Goal: Task Accomplishment & Management: Use online tool/utility

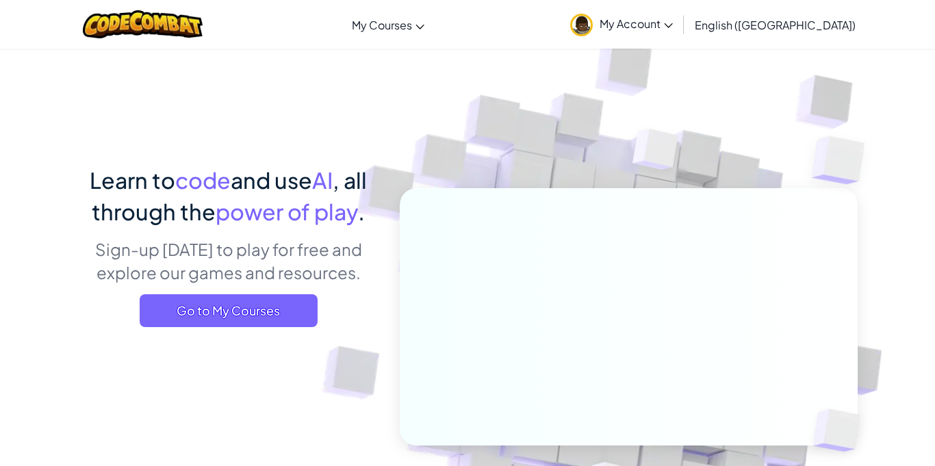
click at [673, 16] on span "My Account" at bounding box center [636, 23] width 73 height 14
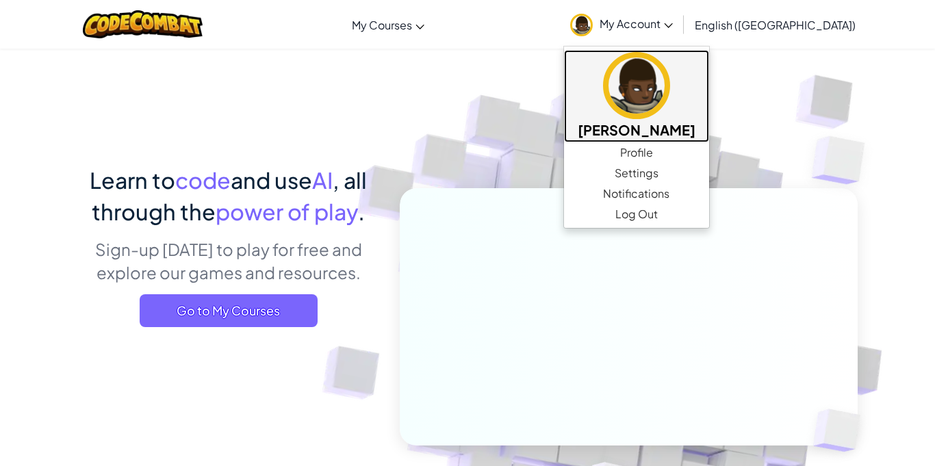
click at [696, 121] on h5 "[PERSON_NAME]" at bounding box center [637, 129] width 118 height 21
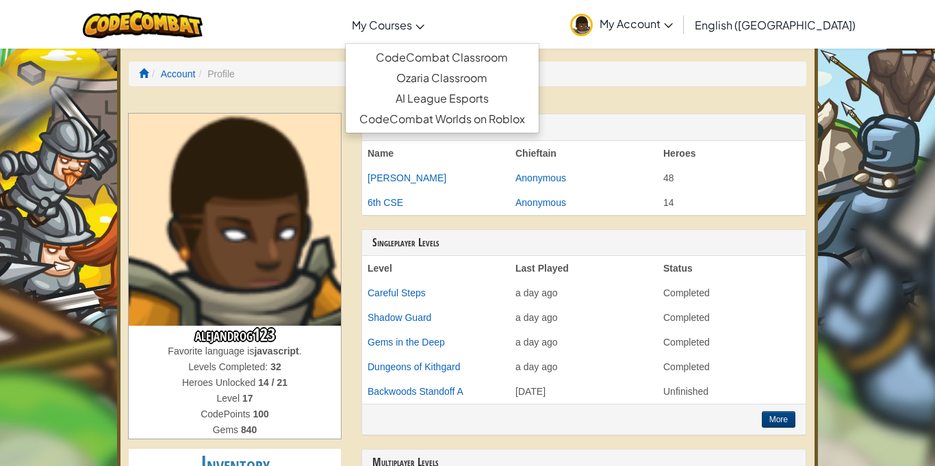
click at [412, 25] on span "My Courses" at bounding box center [382, 25] width 60 height 14
click at [488, 58] on link "CodeCombat Classroom" at bounding box center [442, 57] width 193 height 21
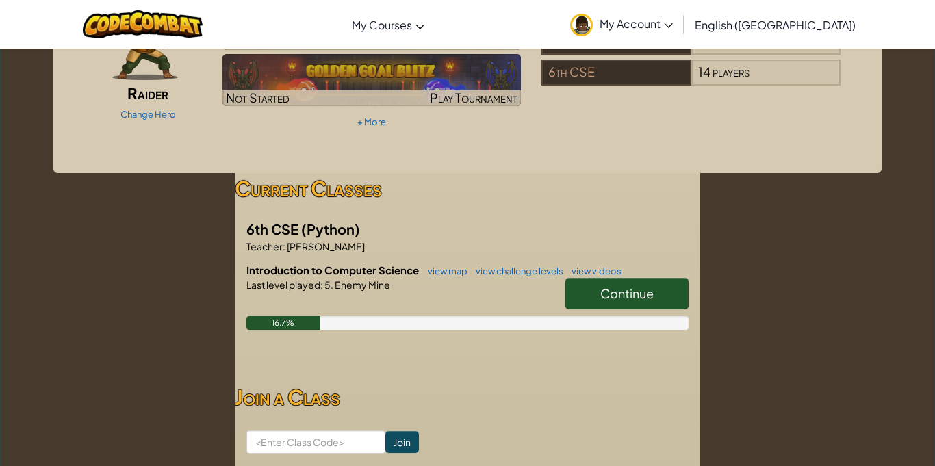
scroll to position [103, 0]
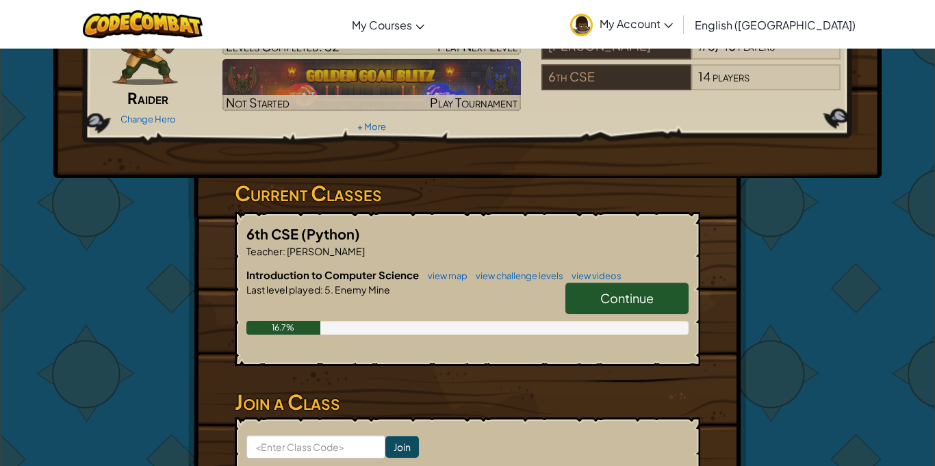
click at [630, 291] on span "Continue" at bounding box center [627, 298] width 53 height 16
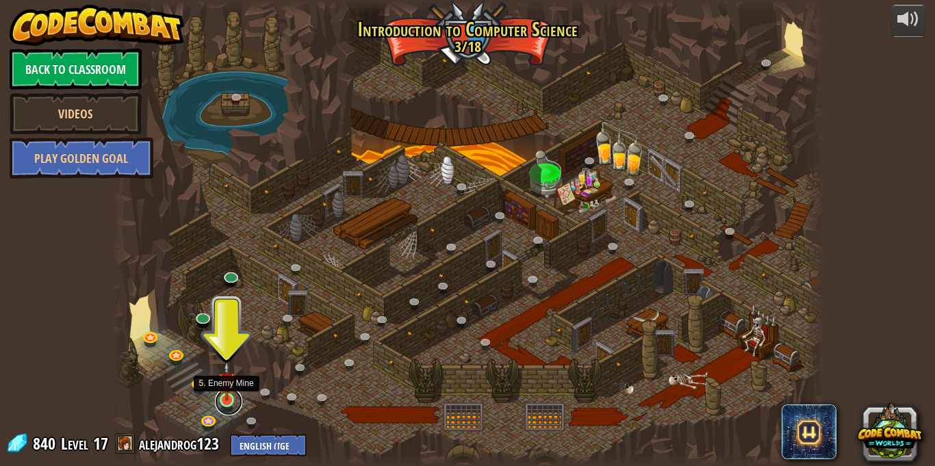
click at [226, 403] on link at bounding box center [228, 401] width 27 height 27
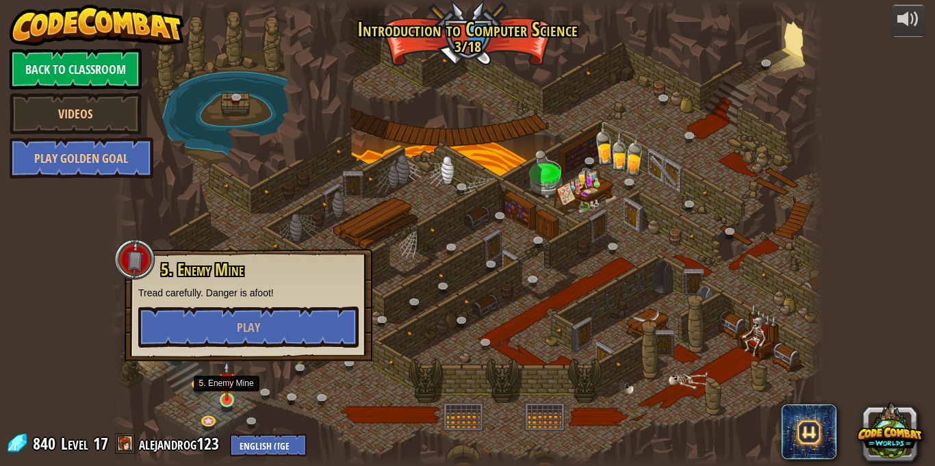
click at [225, 396] on img at bounding box center [226, 382] width 17 height 40
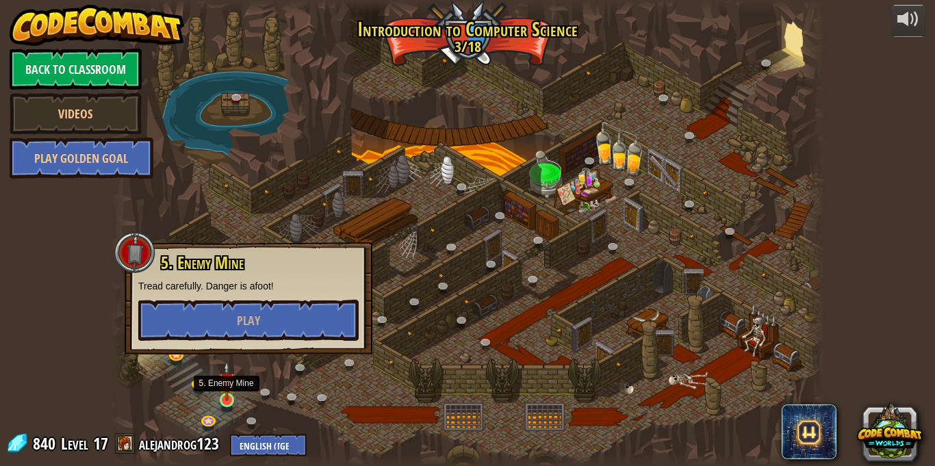
click at [225, 396] on img at bounding box center [226, 382] width 17 height 40
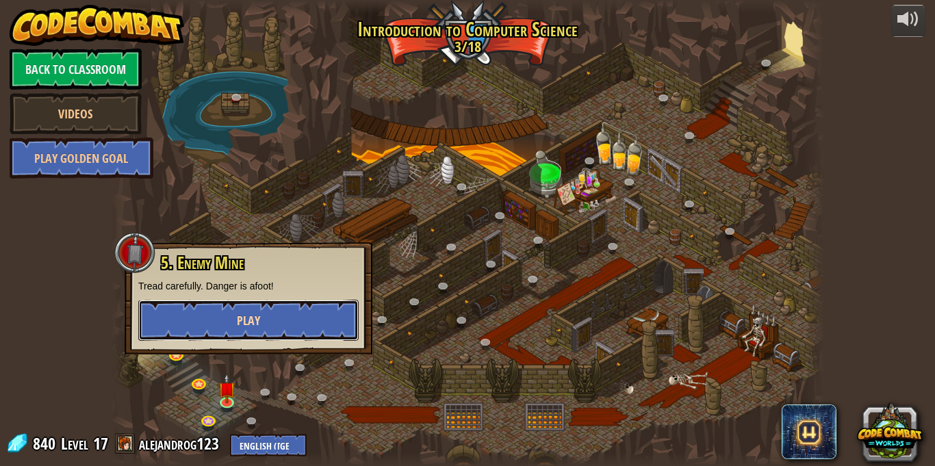
click at [262, 323] on button "Play" at bounding box center [248, 320] width 220 height 41
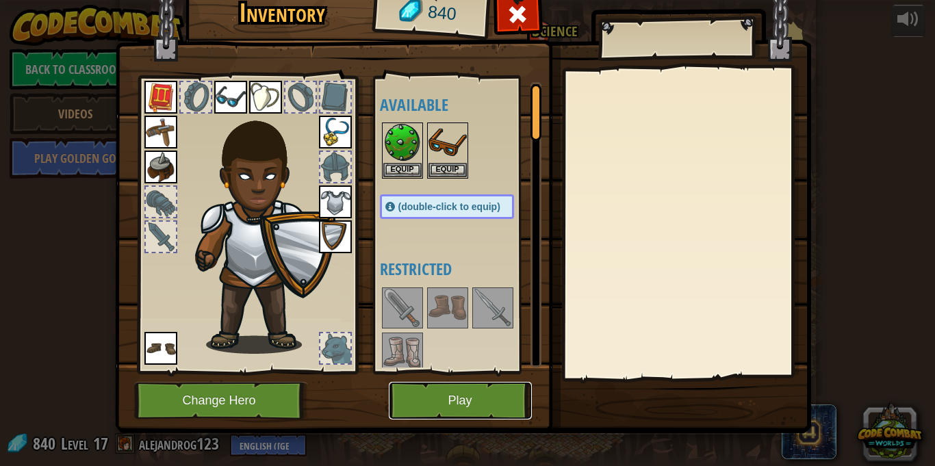
click at [479, 410] on button "Play" at bounding box center [460, 401] width 143 height 38
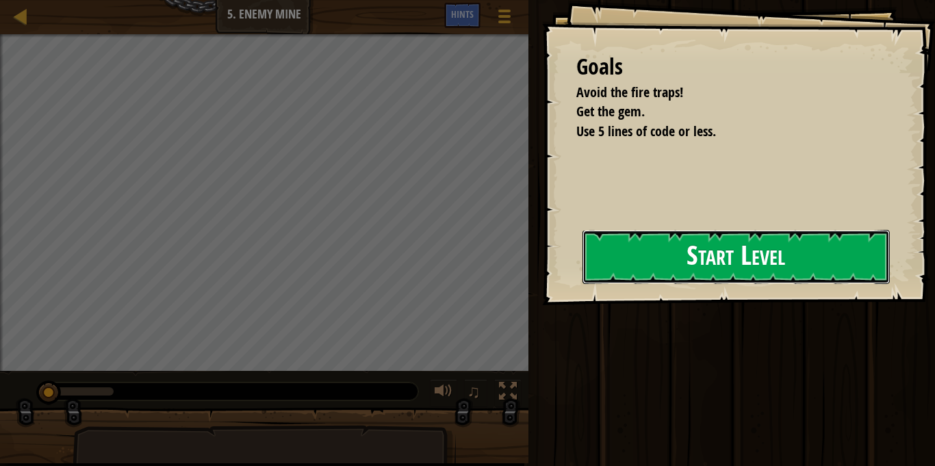
click at [618, 262] on button "Start Level" at bounding box center [736, 257] width 307 height 54
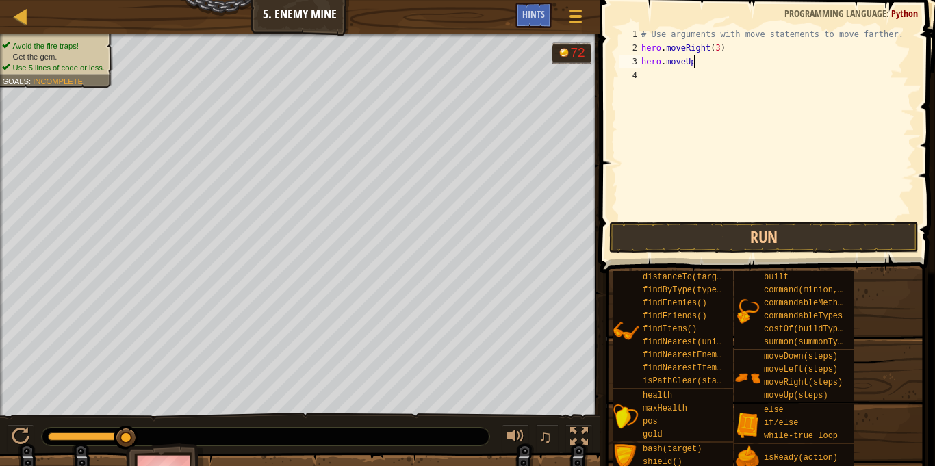
scroll to position [6, 7]
type textarea "hero.moveUp()"
type textarea "hero.moveRight()"
type textarea "hero.moveDown()"
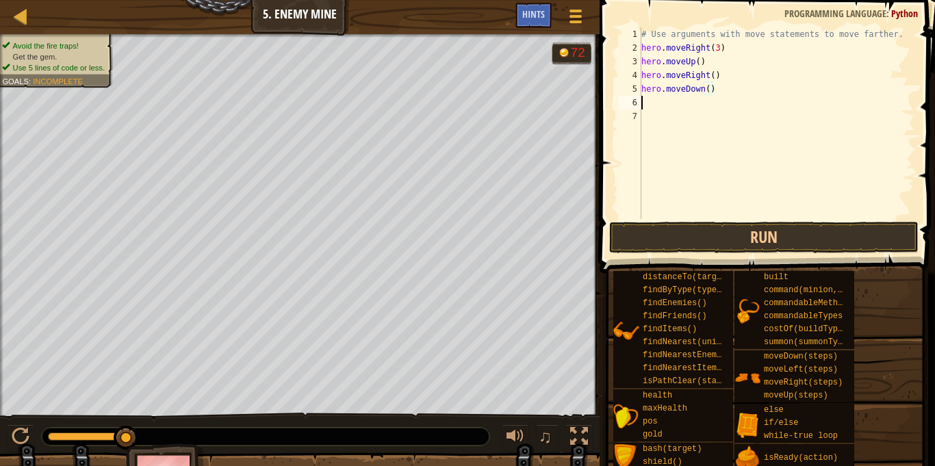
scroll to position [6, 0]
click at [711, 94] on div "# Use arguments with move statements to move farther. hero . moveRight ( 3 ) he…" at bounding box center [777, 136] width 276 height 219
click at [709, 93] on div "# Use arguments with move statements to move farther. hero . moveRight ( 3 ) he…" at bounding box center [777, 136] width 276 height 219
type textarea "hero.moveDown(3)"
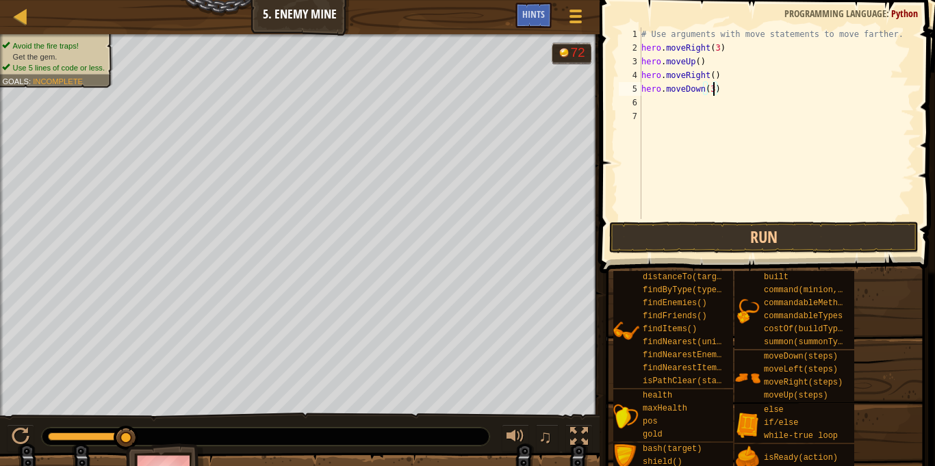
click at [701, 100] on div "# Use arguments with move statements to move farther. hero . moveRight ( 3 ) he…" at bounding box center [777, 136] width 276 height 219
type textarea "hero.moveRight(2)"
click at [744, 234] on button "Run" at bounding box center [763, 237] width 309 height 31
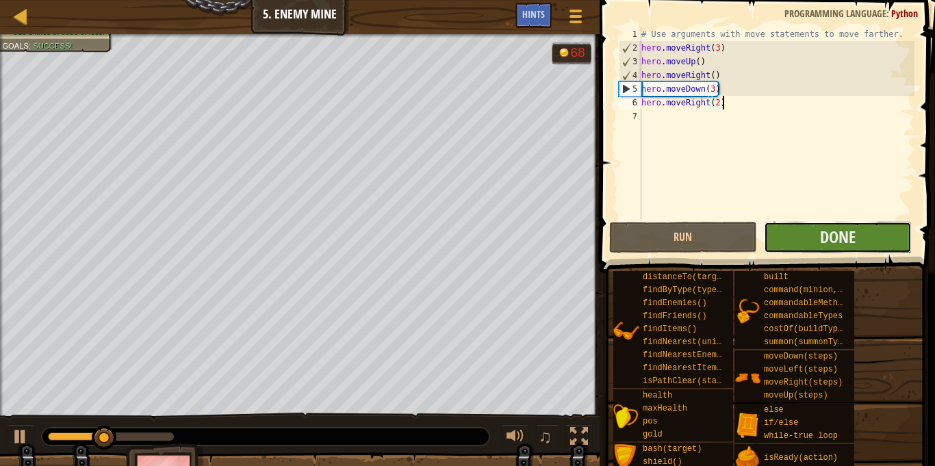
click at [784, 236] on button "Done" at bounding box center [838, 237] width 148 height 31
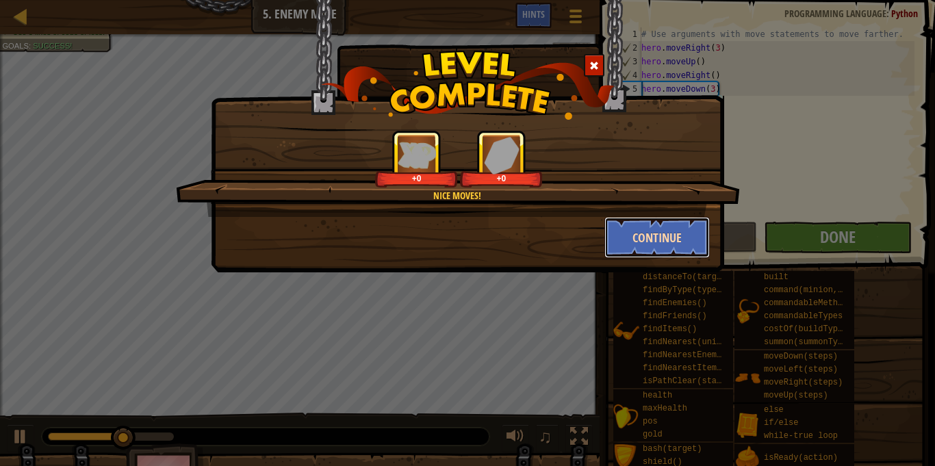
click at [616, 246] on button "Continue" at bounding box center [658, 237] width 106 height 41
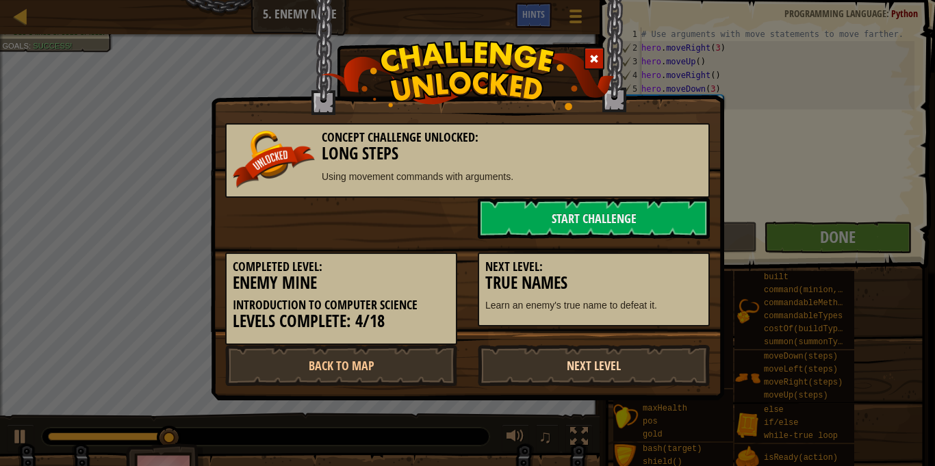
click at [605, 360] on link "Next Level" at bounding box center [594, 365] width 232 height 41
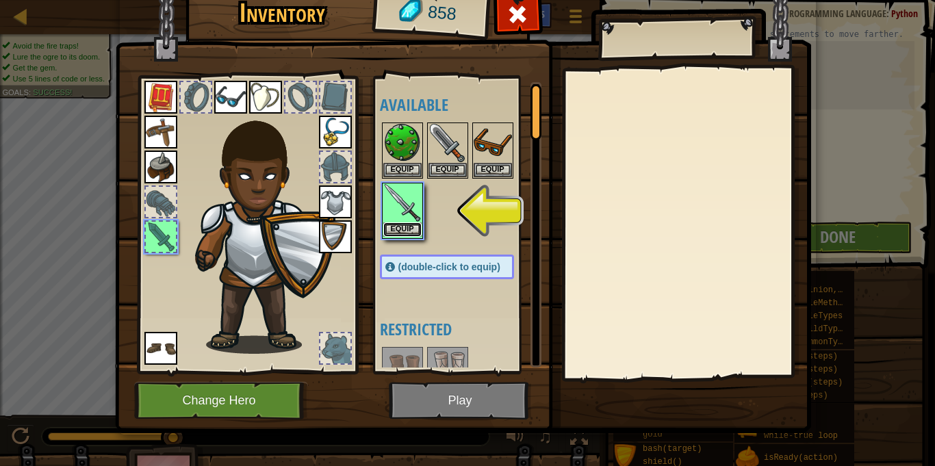
click at [412, 231] on button "Equip" at bounding box center [402, 230] width 38 height 14
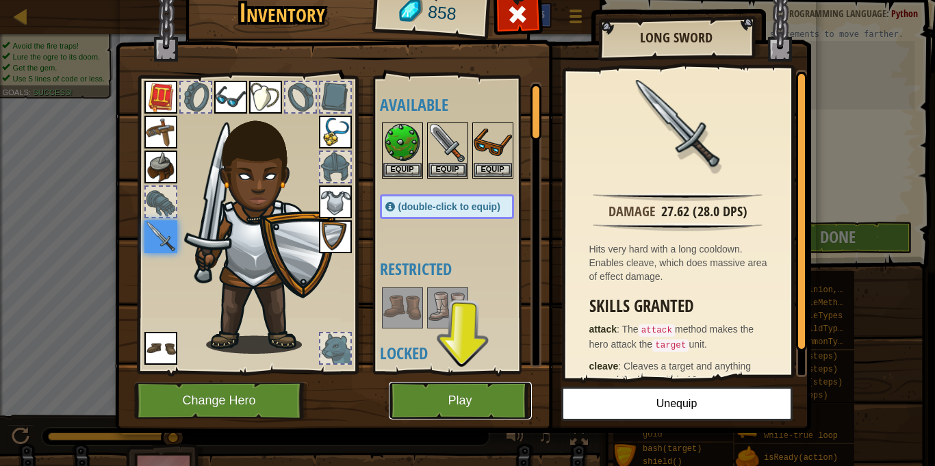
click at [483, 401] on button "Play" at bounding box center [460, 401] width 143 height 38
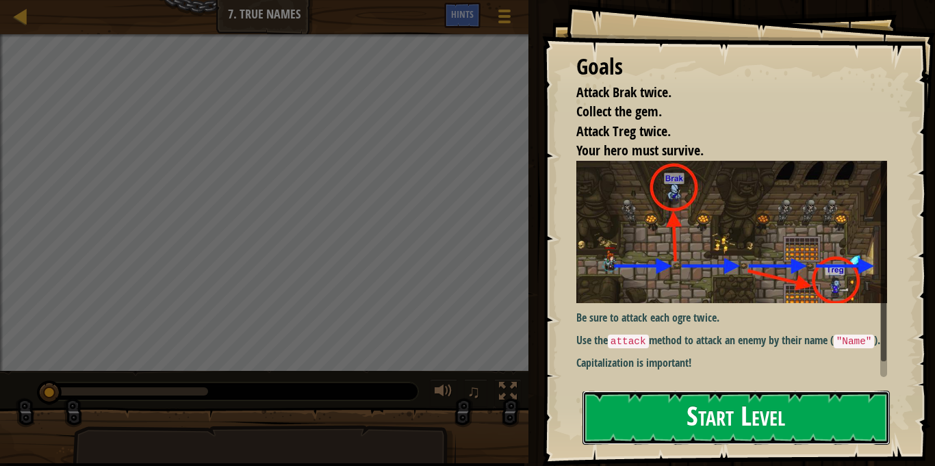
click at [622, 401] on button "Start Level" at bounding box center [736, 418] width 307 height 54
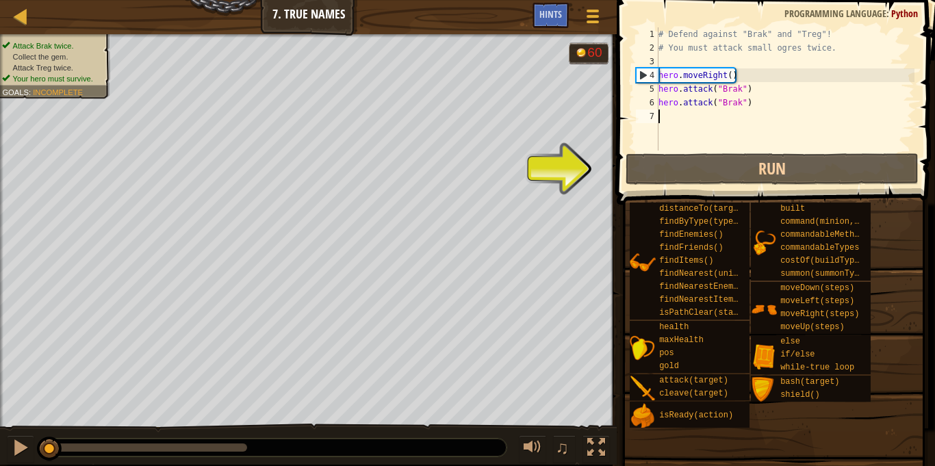
click at [692, 118] on div "# Defend against "Brak" and "Treg"! # You must attack small ogres twice. hero .…" at bounding box center [785, 102] width 259 height 151
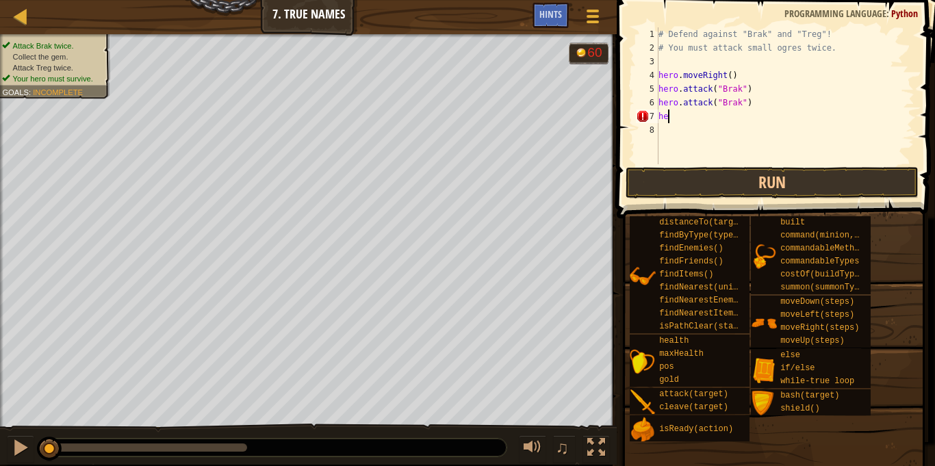
scroll to position [6, 0]
type textarea "h"
click at [851, 177] on button "Run" at bounding box center [772, 182] width 293 height 31
type textarea "hero.attack("Treg")"
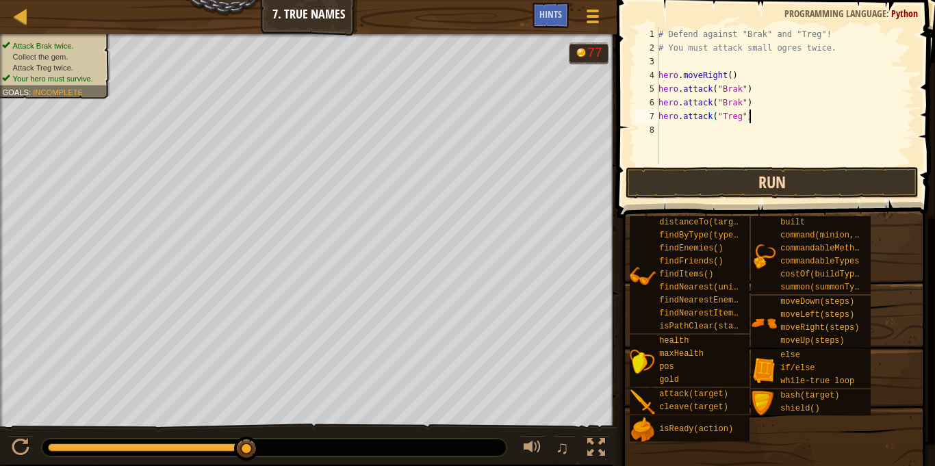
scroll to position [6, 0]
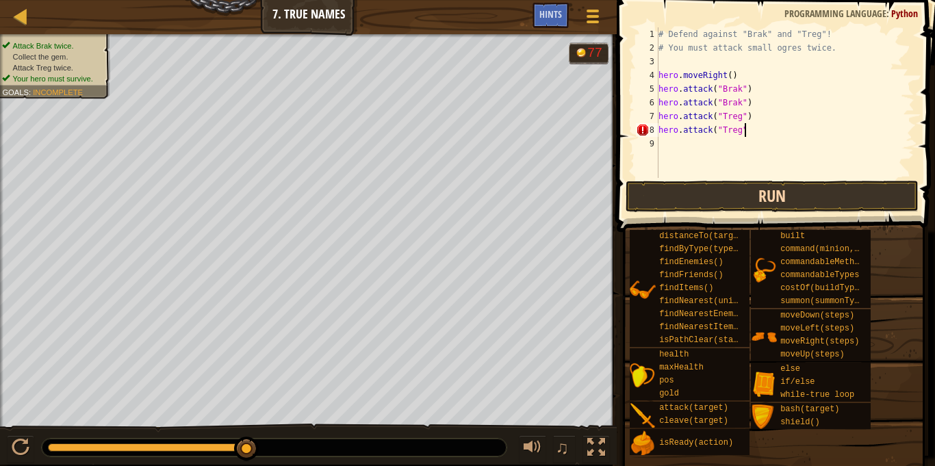
type textarea "hero.attack("Treg")"
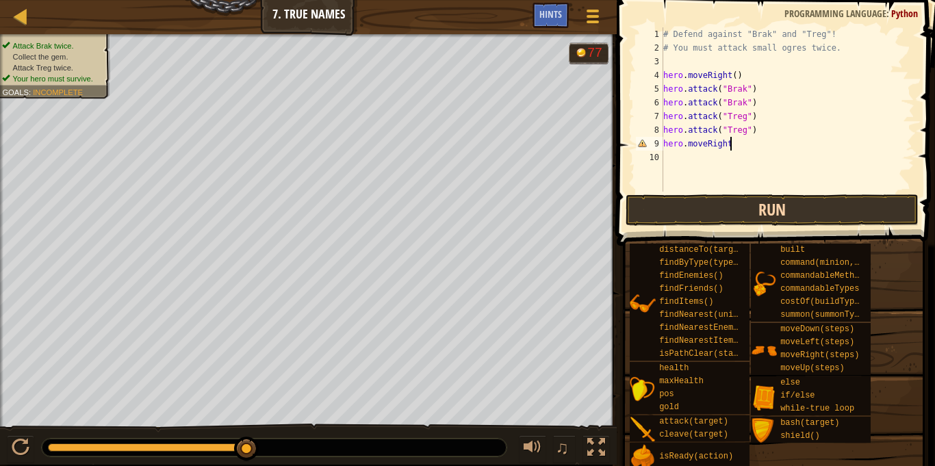
scroll to position [6, 10]
type textarea "hero.moveRight()"
click at [850, 199] on button "Run" at bounding box center [772, 209] width 293 height 31
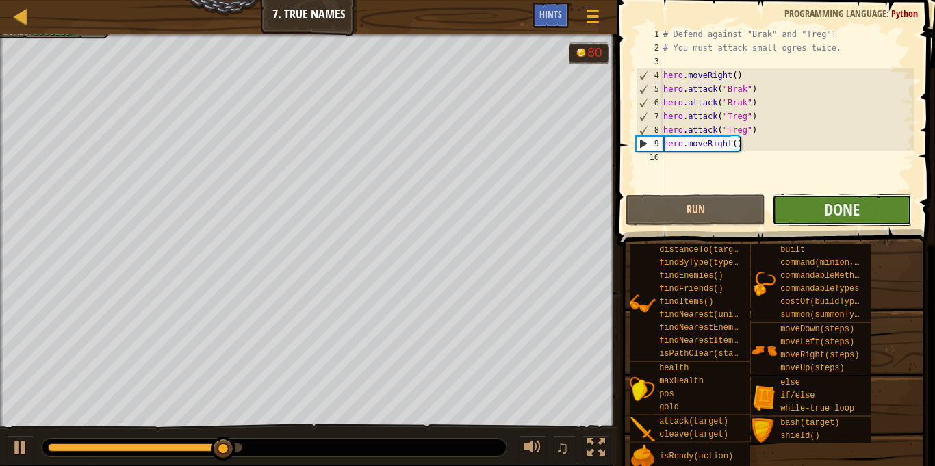
click at [863, 212] on button "Done" at bounding box center [842, 209] width 140 height 31
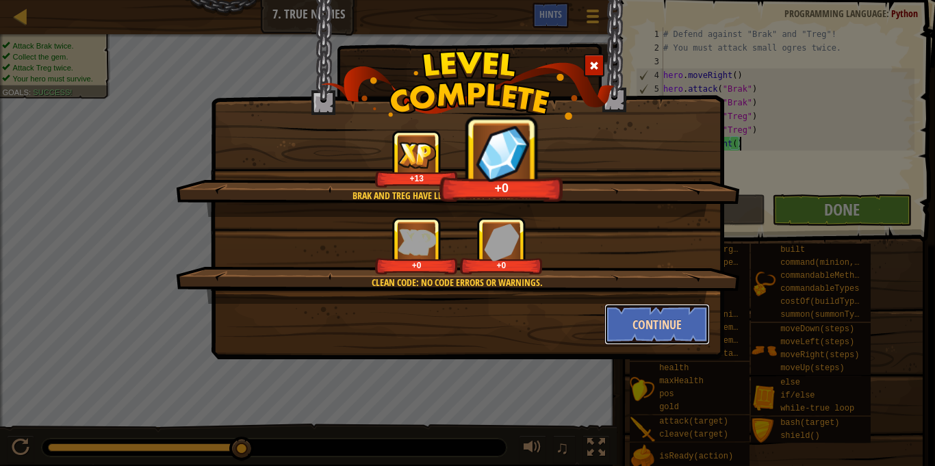
click at [659, 324] on button "Continue" at bounding box center [658, 324] width 106 height 41
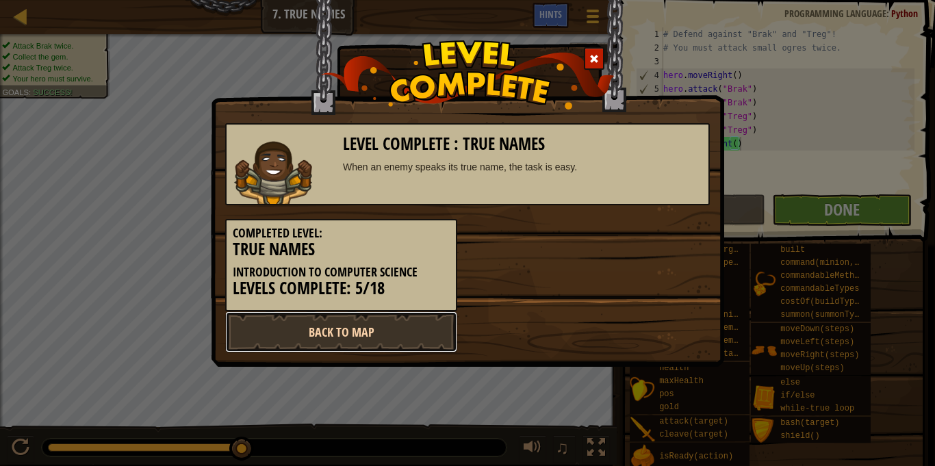
click at [403, 331] on link "Back to Map" at bounding box center [341, 332] width 232 height 41
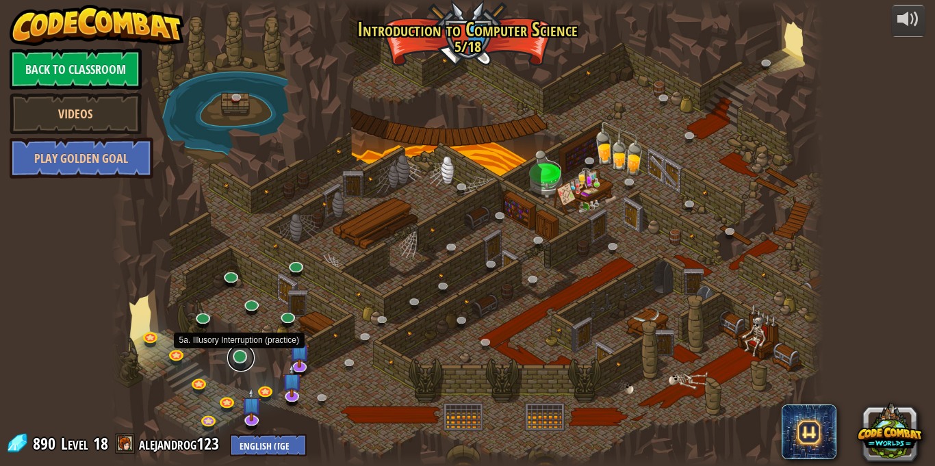
click at [240, 358] on link at bounding box center [240, 357] width 27 height 27
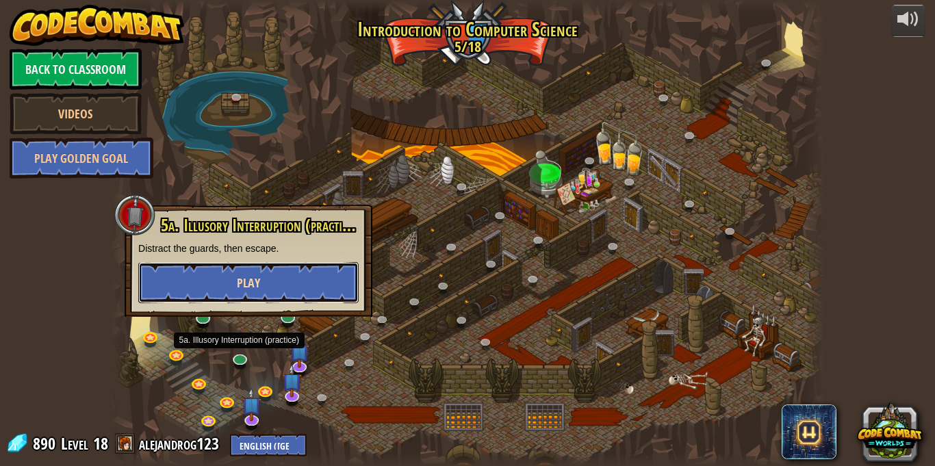
click at [286, 279] on button "Play" at bounding box center [248, 282] width 220 height 41
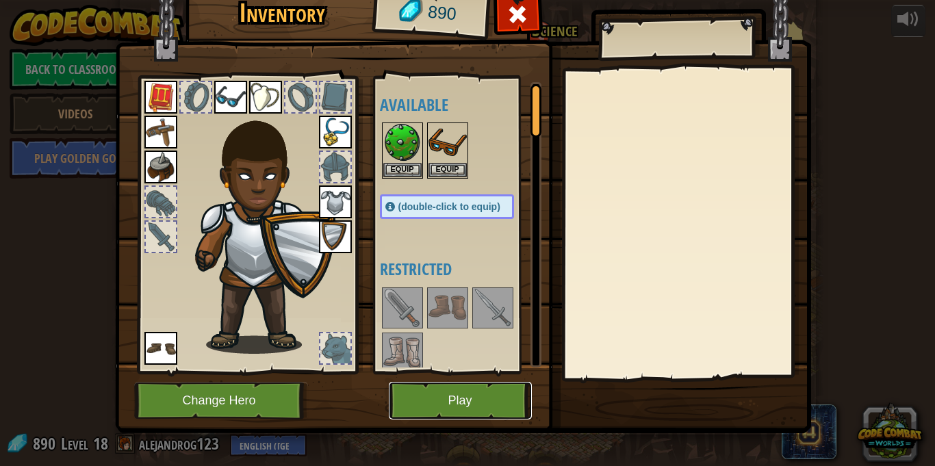
click at [466, 407] on button "Play" at bounding box center [460, 401] width 143 height 38
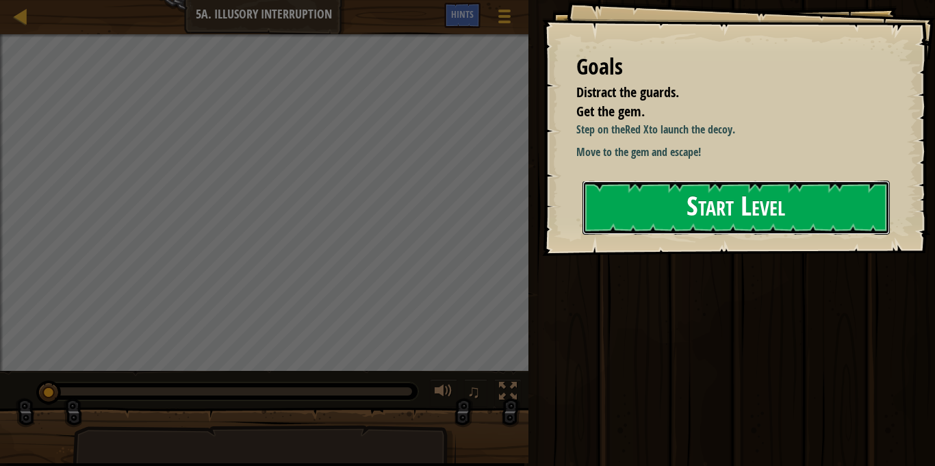
click at [621, 223] on button "Start Level" at bounding box center [736, 208] width 307 height 54
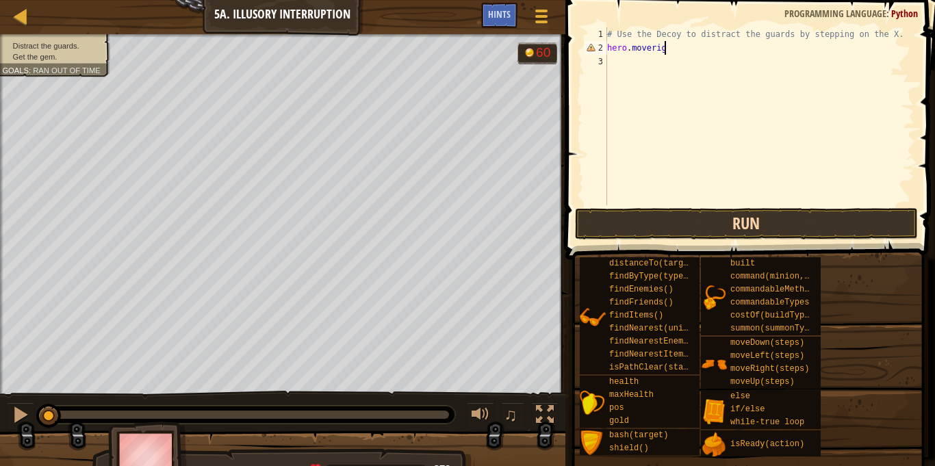
scroll to position [6, 9]
type textarea "hero.moveRIght()"
click at [659, 48] on div "# Use the Decoy to distract the guards by stepping on the X. hero . moveRIght (…" at bounding box center [760, 129] width 310 height 205
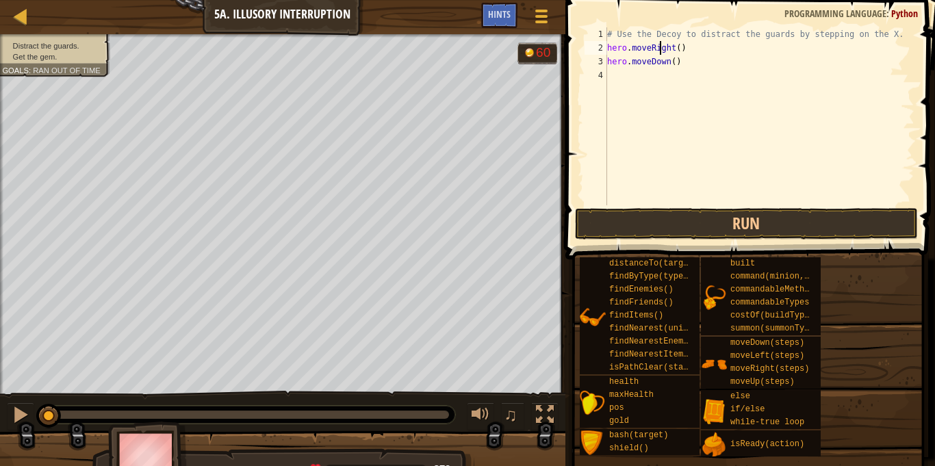
click at [692, 66] on div "# Use the Decoy to distract the guards by stepping on the X. hero . moveRight (…" at bounding box center [760, 129] width 310 height 205
type textarea "hero.moveDown()"
click at [676, 60] on div "# Use the Decoy to distract the guards by stepping on the X. hero . moveRight (…" at bounding box center [760, 129] width 310 height 205
type textarea "hero.moveDown(2)"
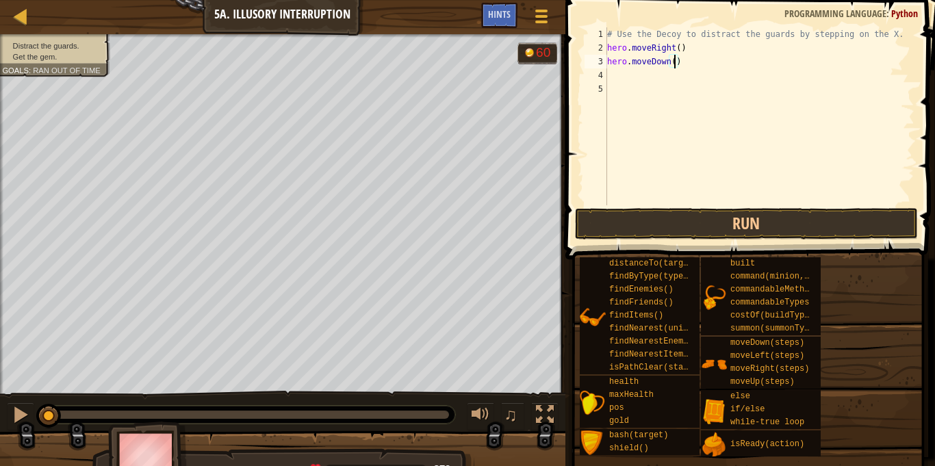
scroll to position [6, 10]
click at [659, 74] on div "# Use the Decoy to distract the guards by stepping on the X. hero . moveRight (…" at bounding box center [760, 129] width 310 height 205
type textarea "hero.moveUp(2)"
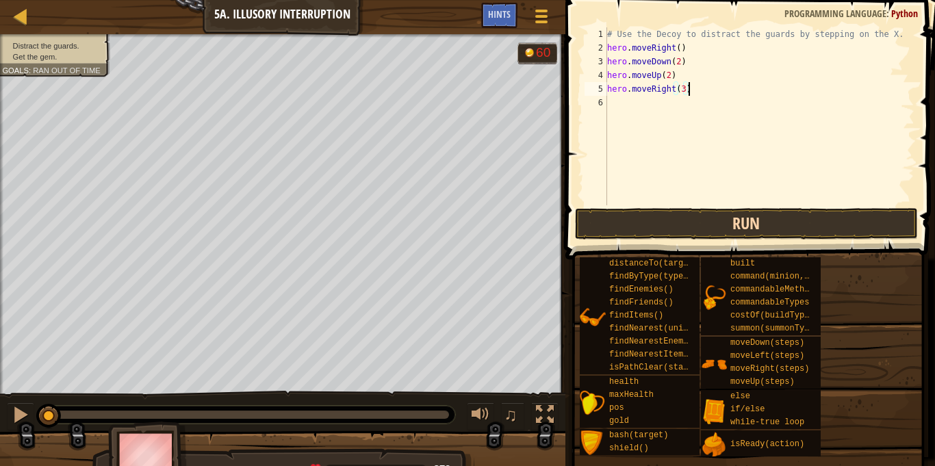
type textarea "hero.moveRight(3)"
click at [675, 230] on button "Run" at bounding box center [746, 223] width 343 height 31
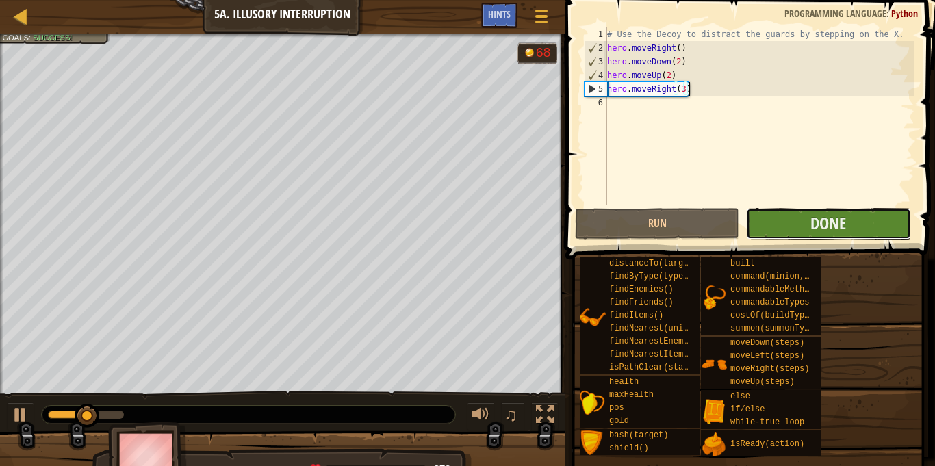
click at [768, 223] on button "Done" at bounding box center [828, 223] width 164 height 31
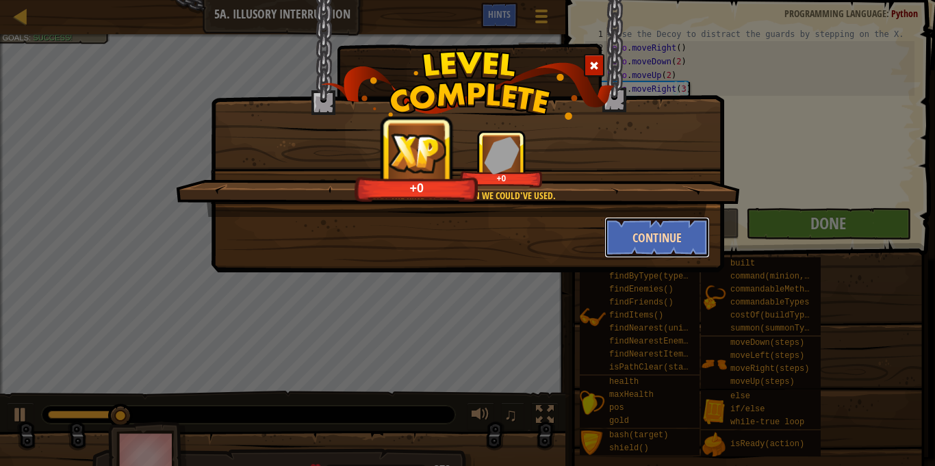
click at [684, 236] on button "Continue" at bounding box center [658, 237] width 106 height 41
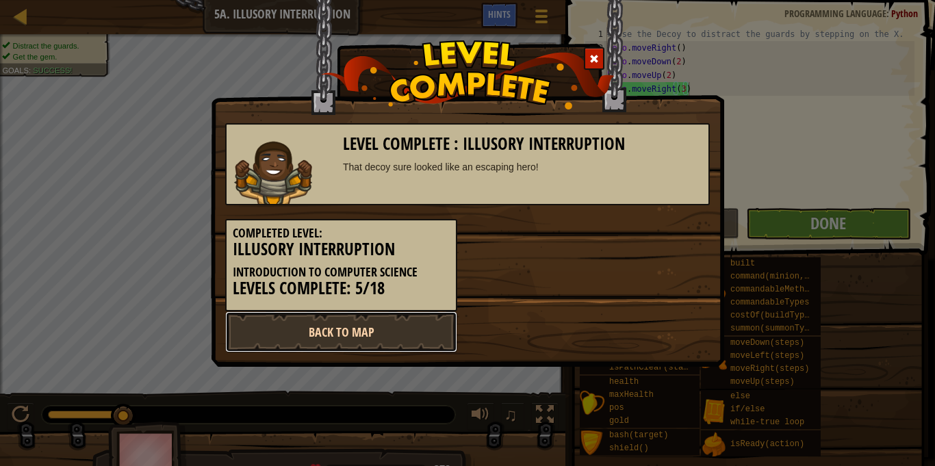
click at [425, 320] on link "Back to Map" at bounding box center [341, 332] width 232 height 41
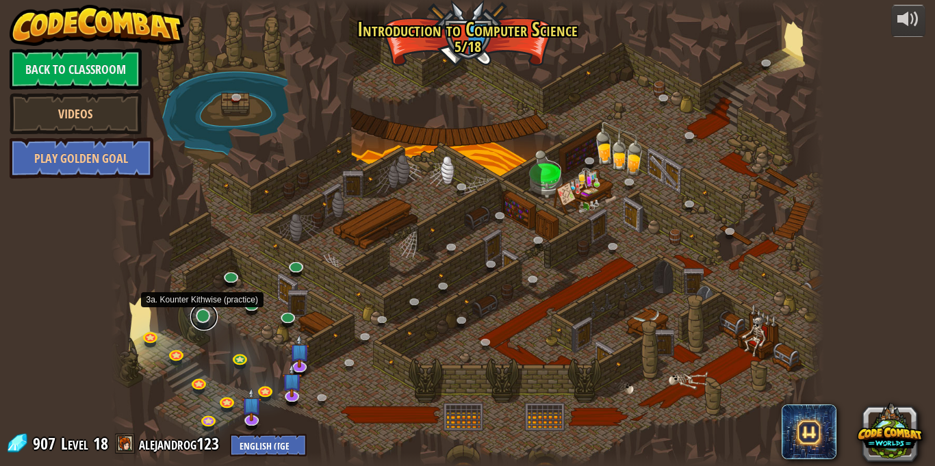
click at [205, 320] on link at bounding box center [203, 316] width 27 height 27
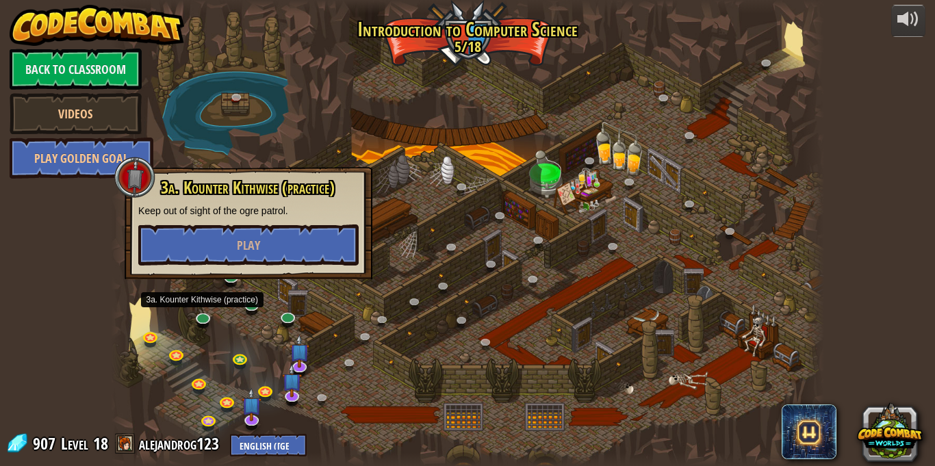
click at [423, 368] on div at bounding box center [467, 233] width 713 height 466
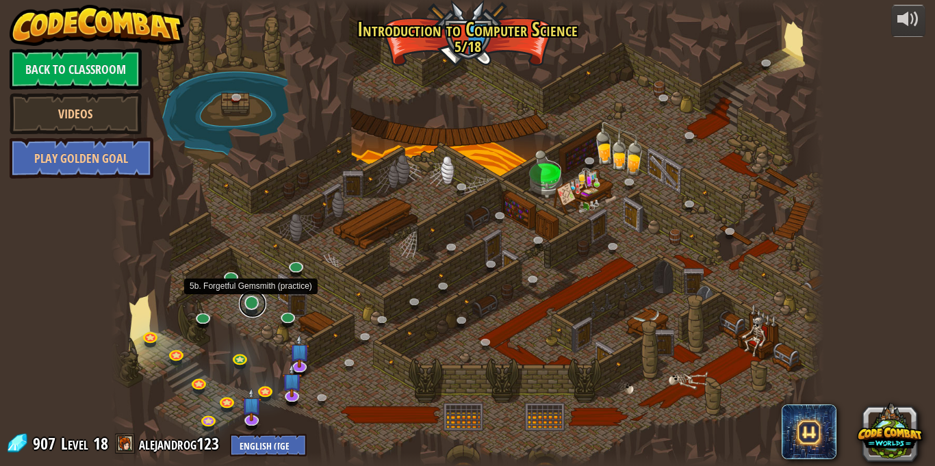
click at [253, 307] on link at bounding box center [252, 303] width 27 height 27
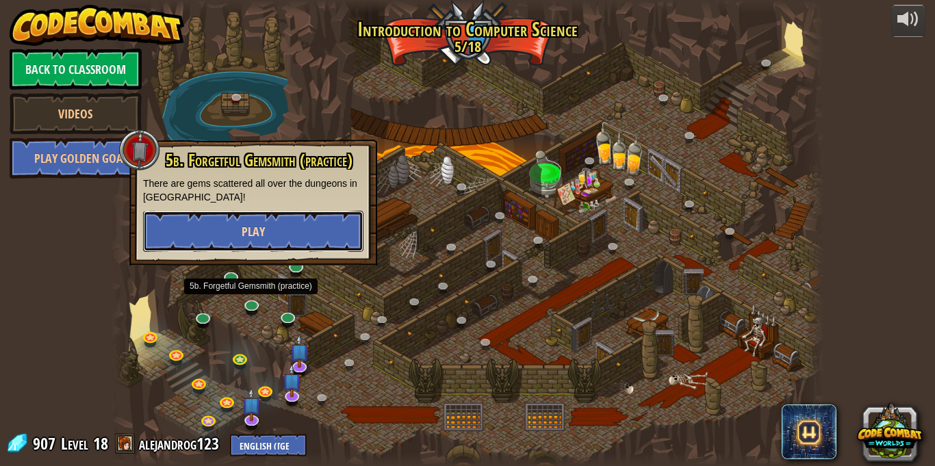
click at [290, 234] on button "Play" at bounding box center [253, 231] width 220 height 41
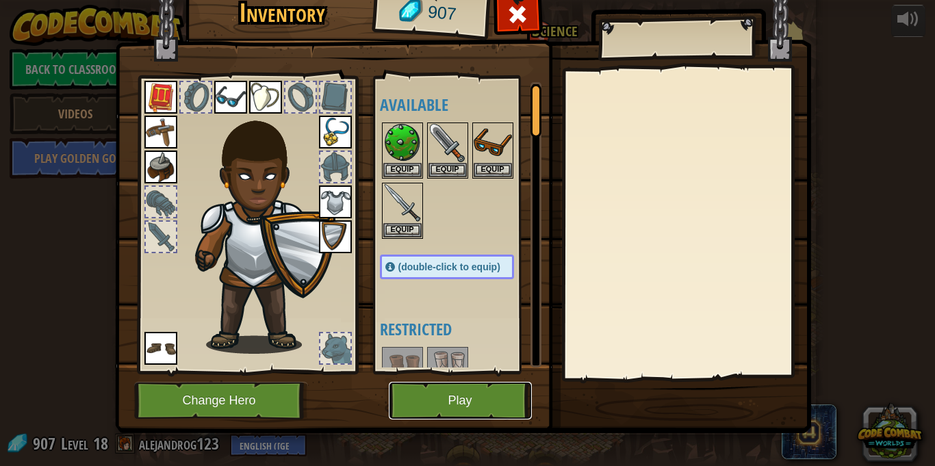
click at [494, 395] on button "Play" at bounding box center [460, 401] width 143 height 38
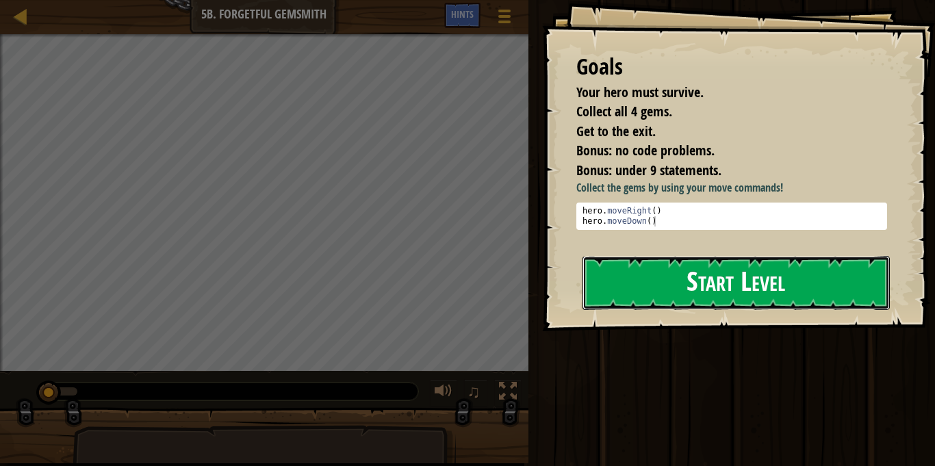
click at [737, 288] on button "Start Level" at bounding box center [736, 283] width 307 height 54
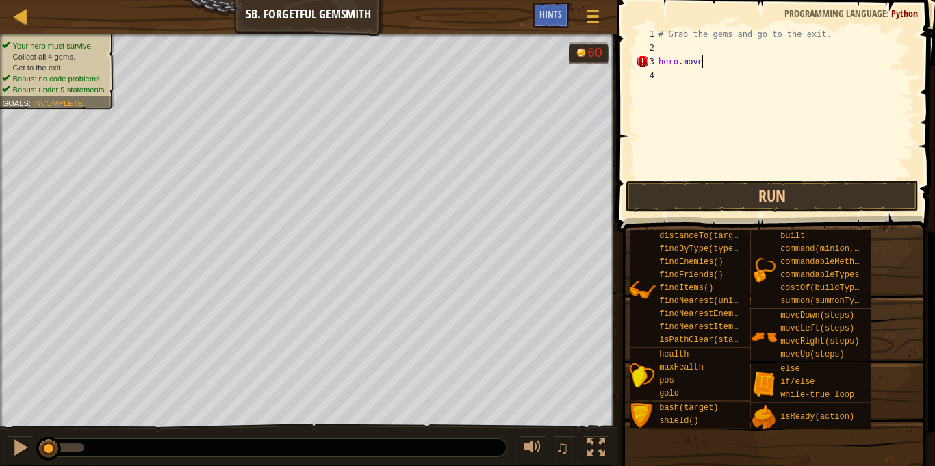
scroll to position [6, 5]
type textarea "hero.moveRight()"
type textarea "hero.moveDowm()"
type textarea "hero.moveRight(2)"
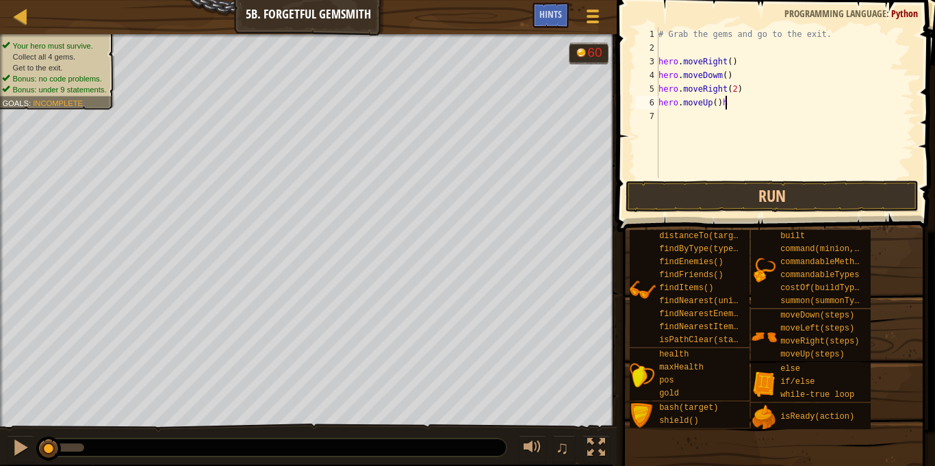
scroll to position [6, 8]
type textarea "hero.moveUp()"
type textarea "hero.moveright()"
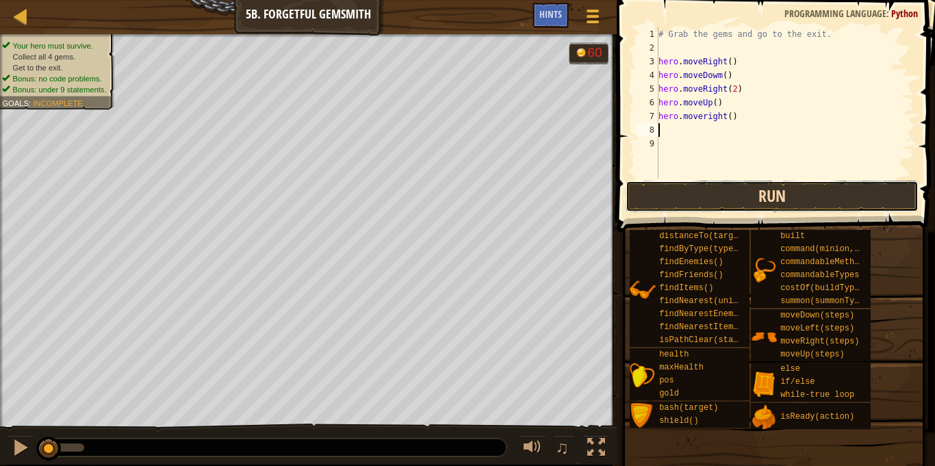
click at [737, 192] on button "Run" at bounding box center [772, 196] width 293 height 31
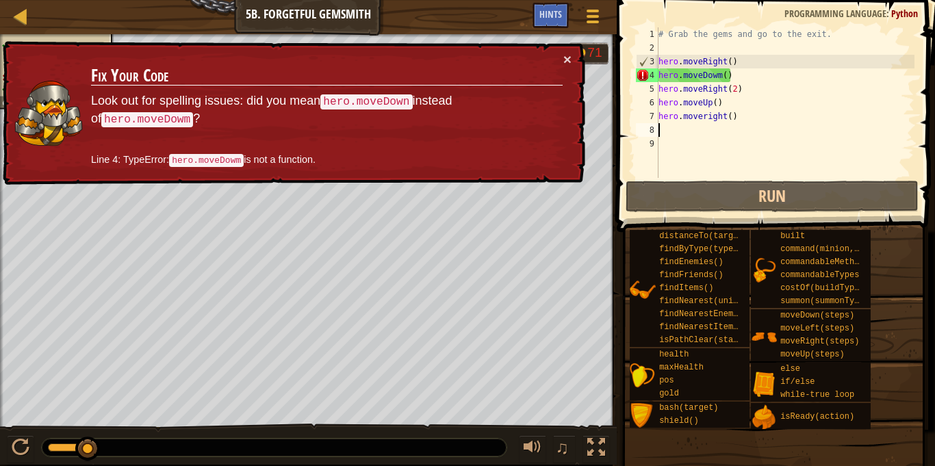
click at [719, 71] on div "# Grab the gems and go to the exit. hero . moveRight ( ) hero . moveDowm ( ) he…" at bounding box center [785, 116] width 259 height 178
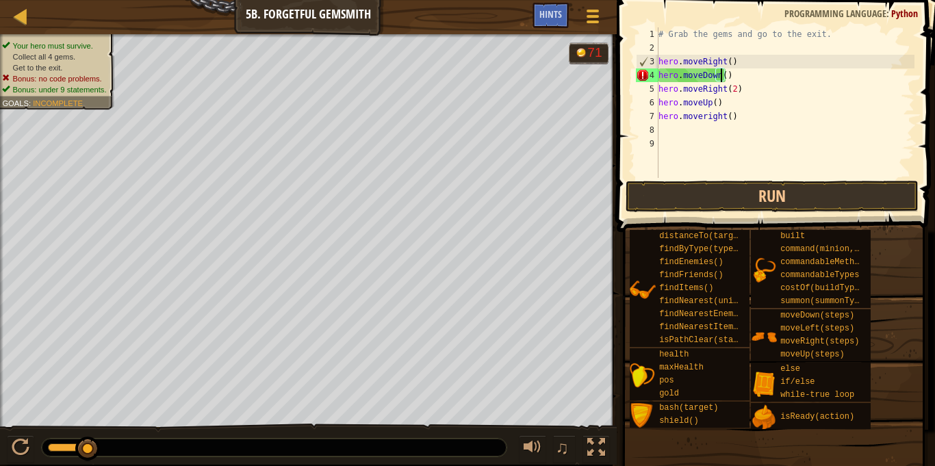
scroll to position [6, 9]
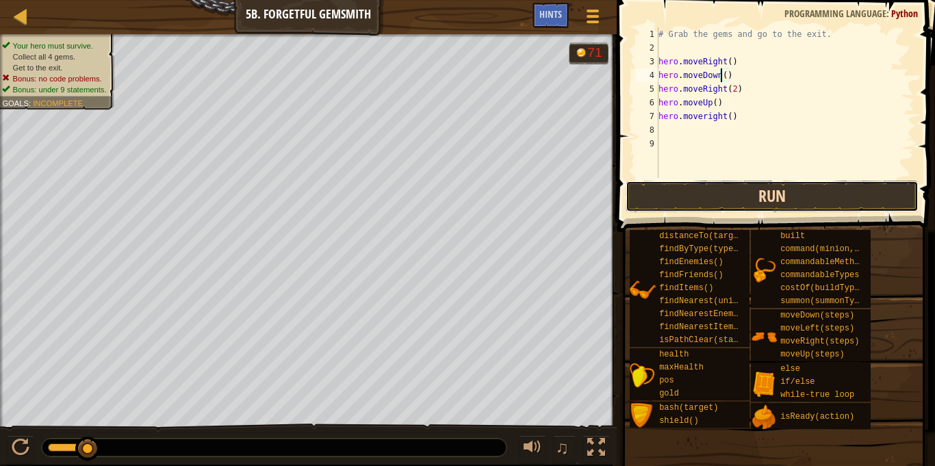
click at [771, 194] on button "Run" at bounding box center [772, 196] width 293 height 31
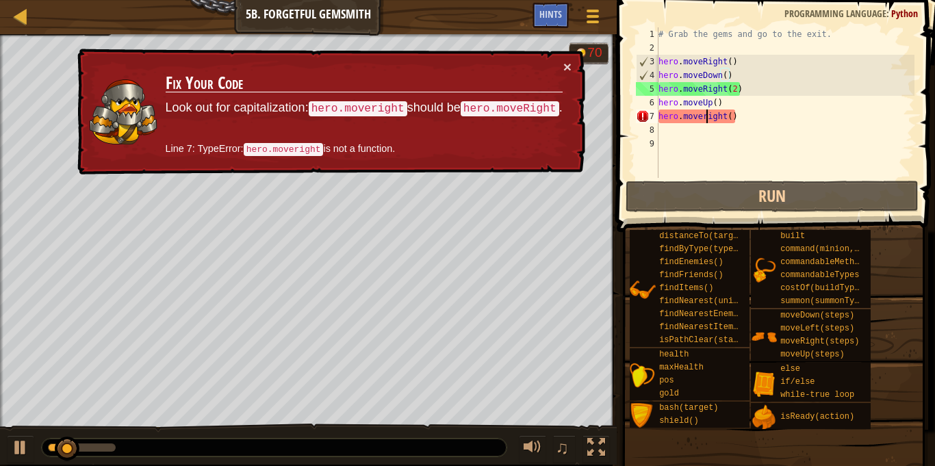
click at [707, 112] on div "# Grab the gems and go to the exit. hero . moveRight ( ) hero . moveDown ( ) he…" at bounding box center [785, 116] width 259 height 178
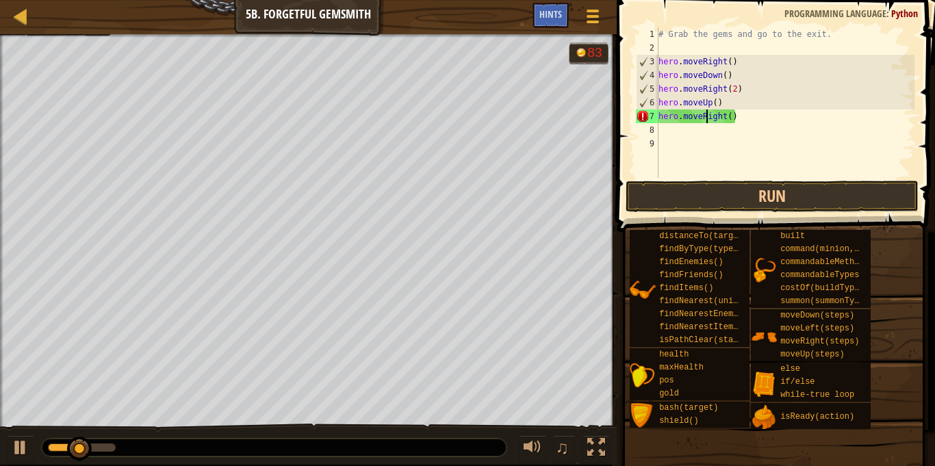
scroll to position [6, 3]
type textarea "hero.moveRight()"
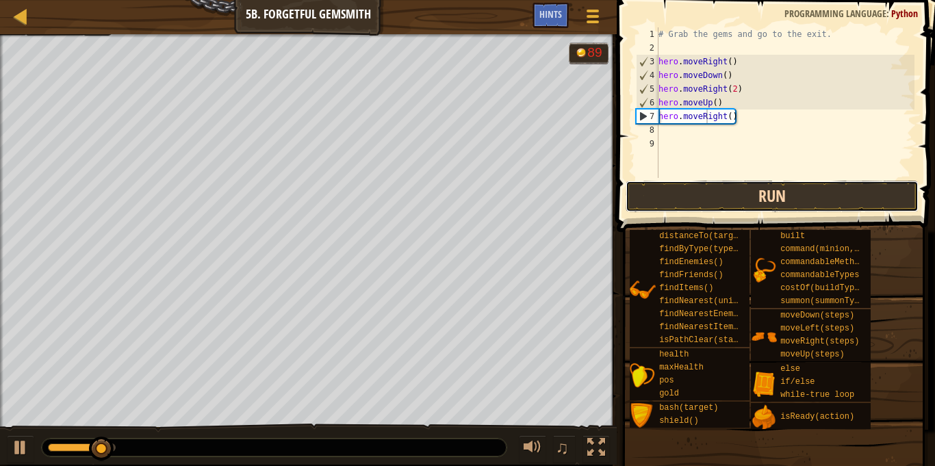
click at [761, 191] on button "Run" at bounding box center [772, 196] width 293 height 31
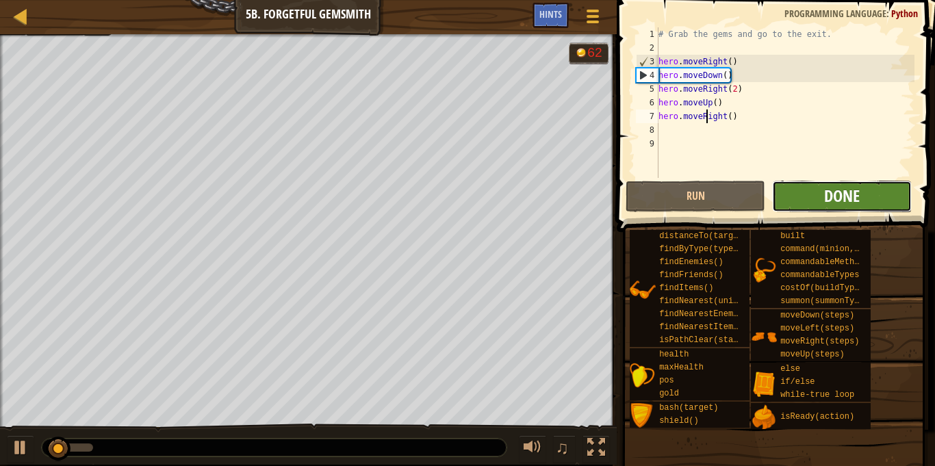
click at [833, 203] on span "Done" at bounding box center [842, 196] width 36 height 22
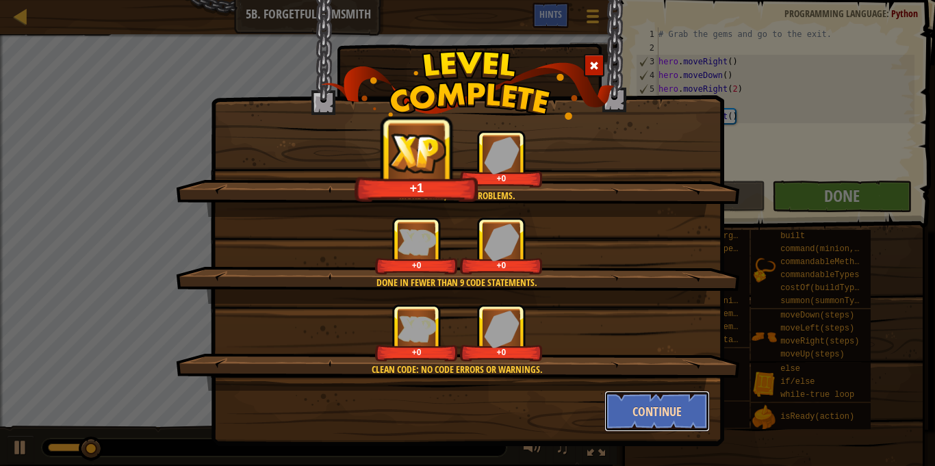
click at [695, 405] on button "Continue" at bounding box center [658, 411] width 106 height 41
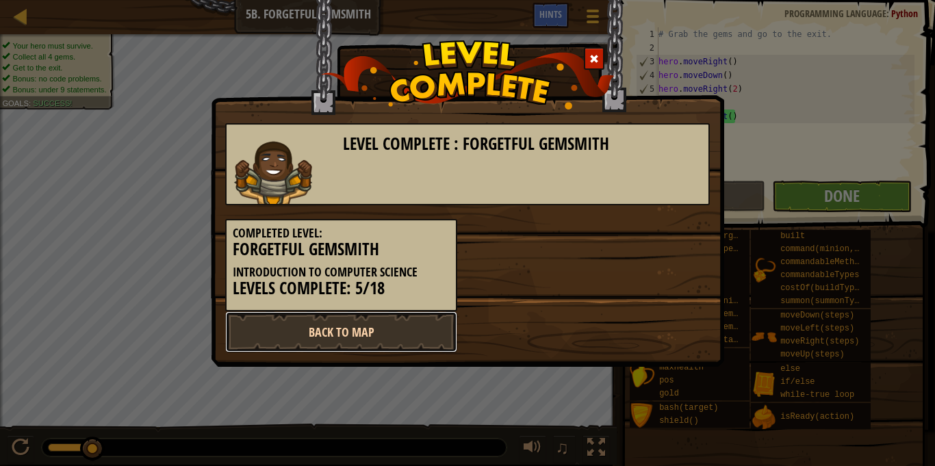
click at [431, 340] on link "Back to Map" at bounding box center [341, 332] width 232 height 41
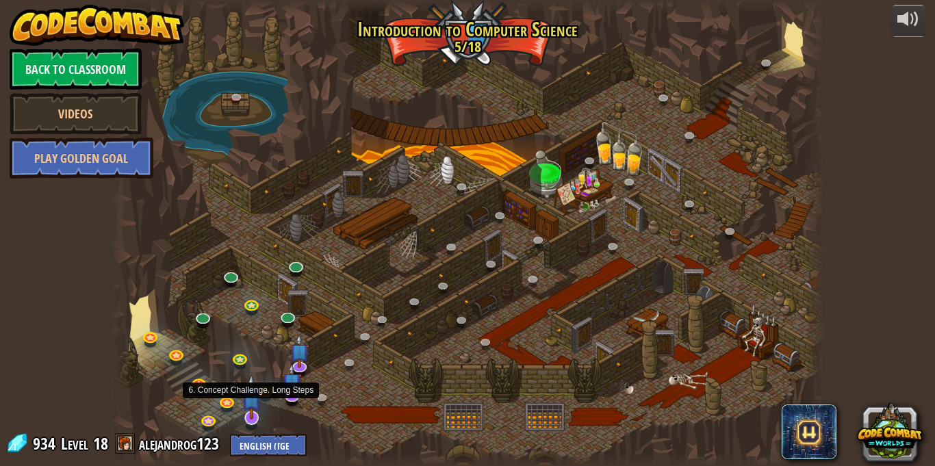
click at [251, 414] on img at bounding box center [252, 397] width 20 height 45
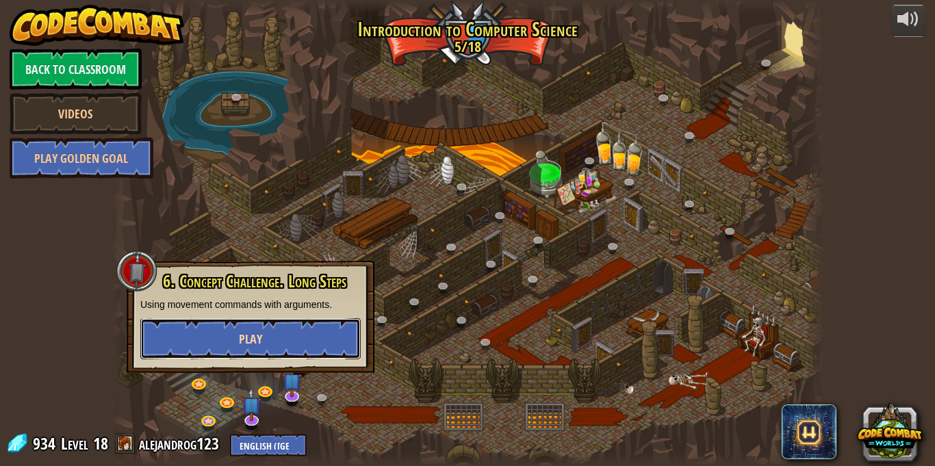
click at [279, 336] on button "Play" at bounding box center [250, 338] width 220 height 41
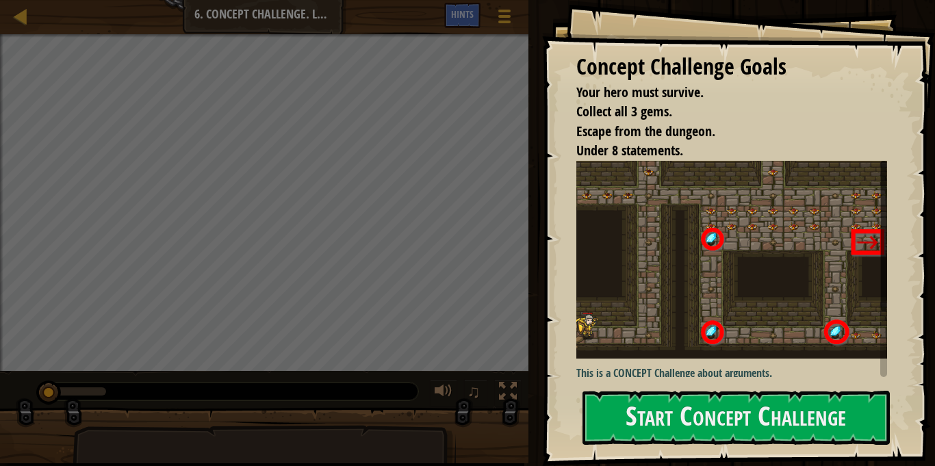
click at [798, 288] on img at bounding box center [732, 260] width 311 height 198
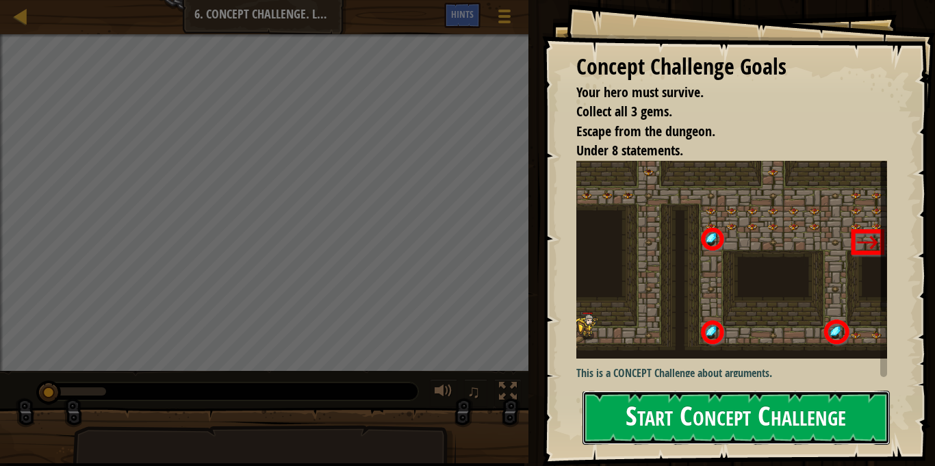
click at [808, 415] on button "Start Concept Challenge" at bounding box center [736, 418] width 307 height 54
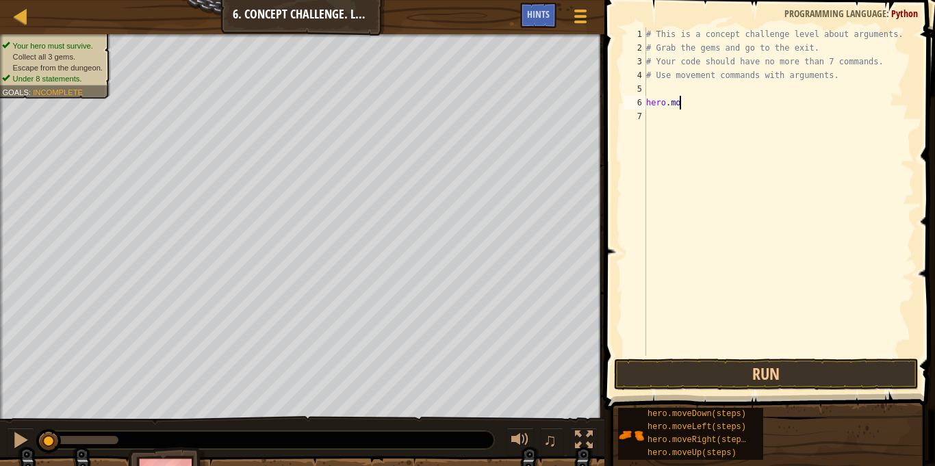
scroll to position [6, 5]
type textarea "hero.moveRight()"
type textarea "hero.moveUp(3)"
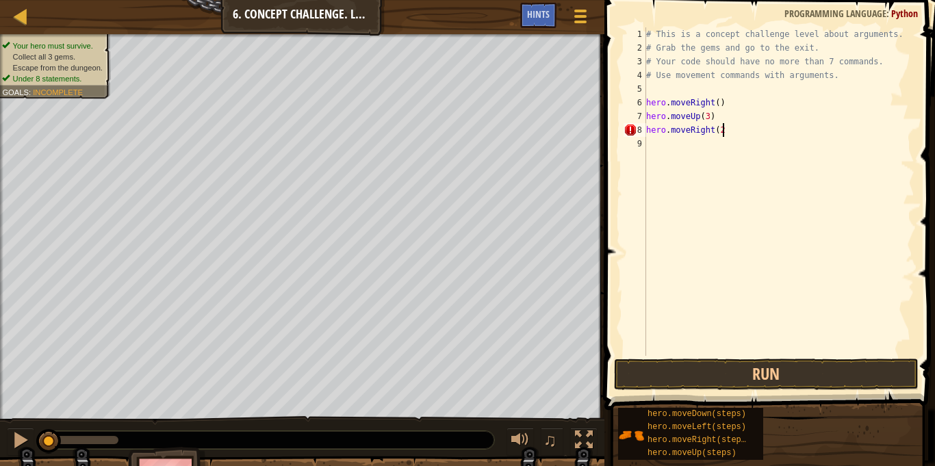
type textarea "hero.moveRight(2)"
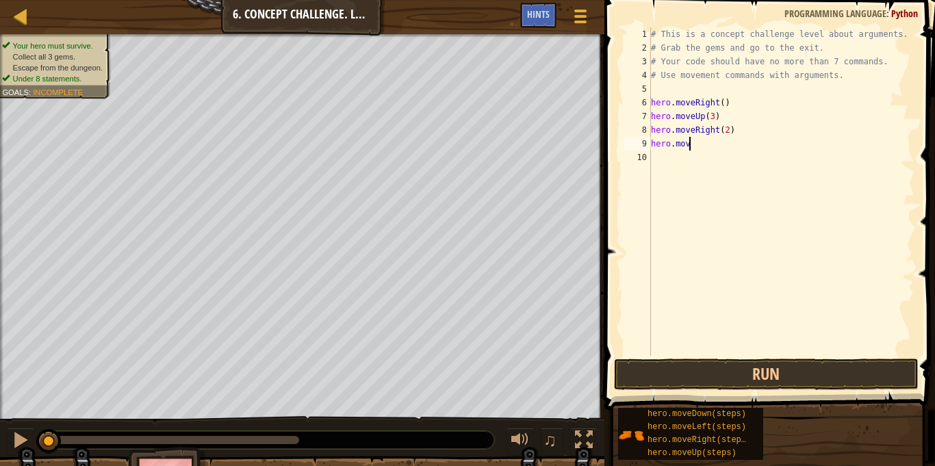
scroll to position [6, 5]
type textarea "hero.moveDOwn()"
type textarea "hero.moveRight()"
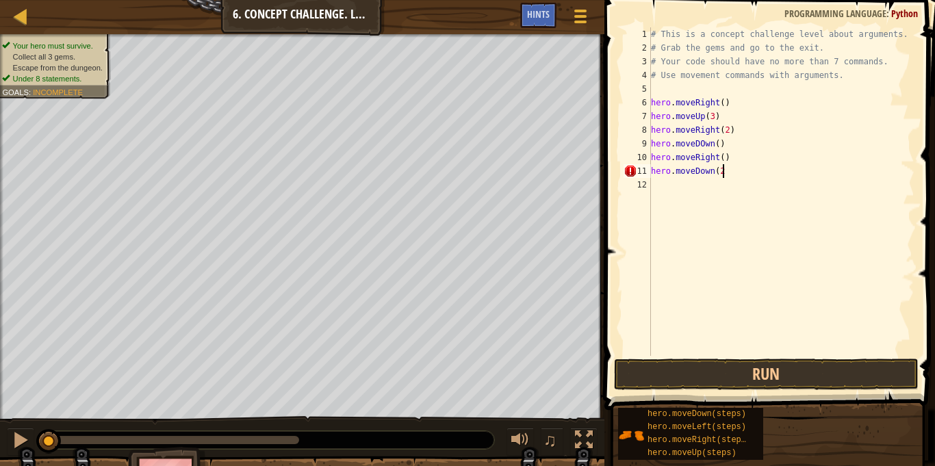
type textarea "hero.moveDown(2)"
type textarea "hero.moveRight(2)"
type textarea "hero.moveUp(2)"
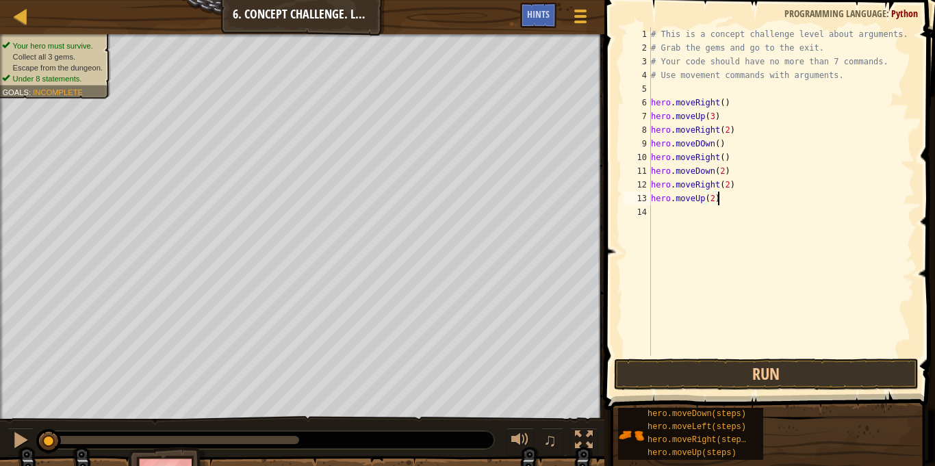
scroll to position [6, 0]
type textarea "hero.moveRight()"
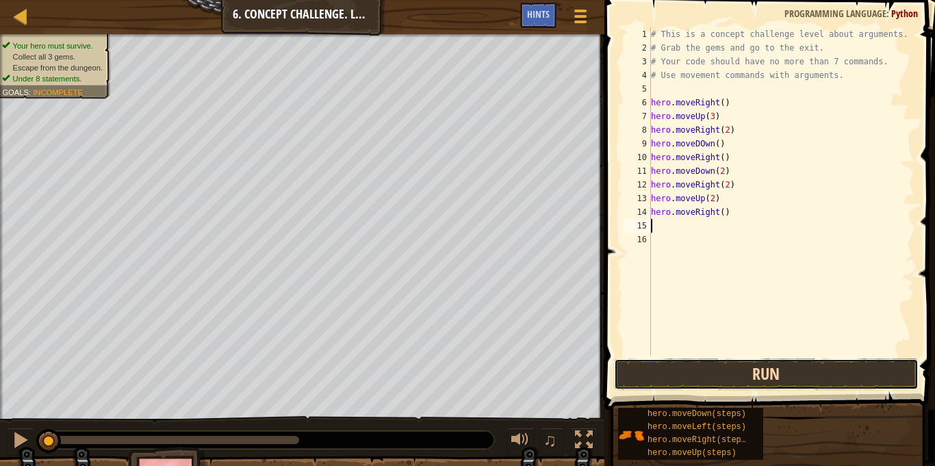
click at [700, 375] on button "Run" at bounding box center [766, 374] width 305 height 31
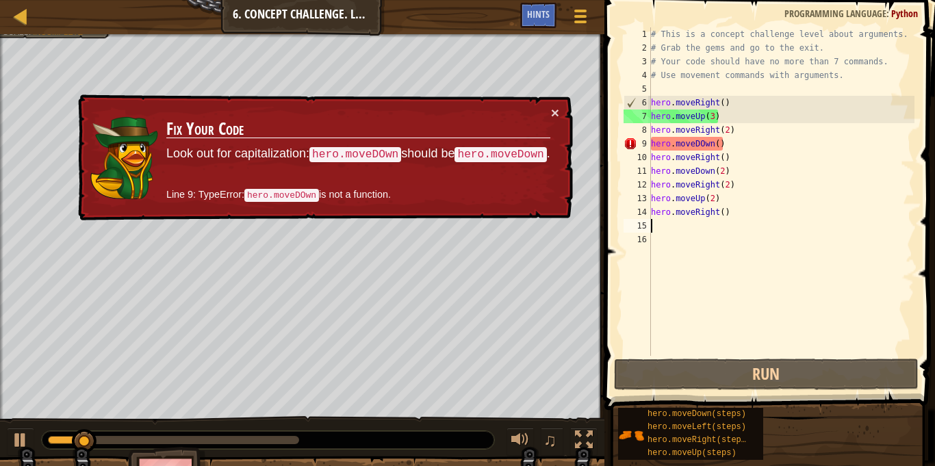
click at [705, 145] on div "# This is a concept challenge level about arguments. # Grab the gems and go to …" at bounding box center [781, 205] width 266 height 356
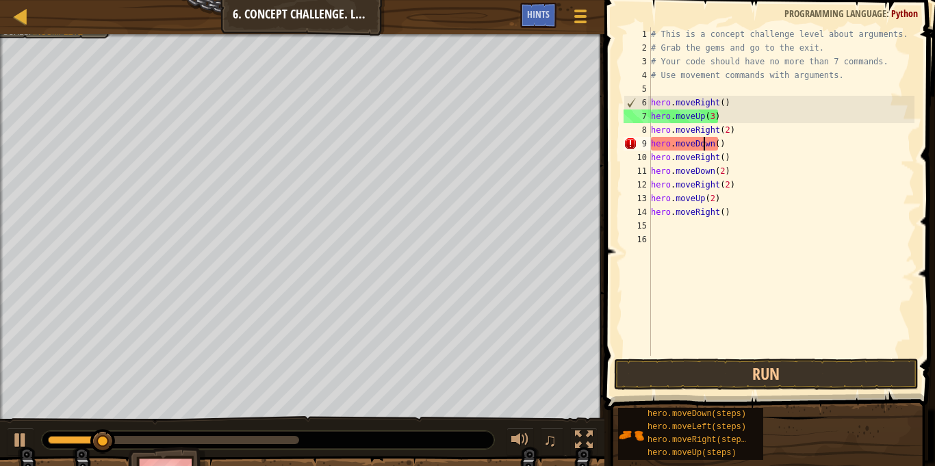
scroll to position [6, 8]
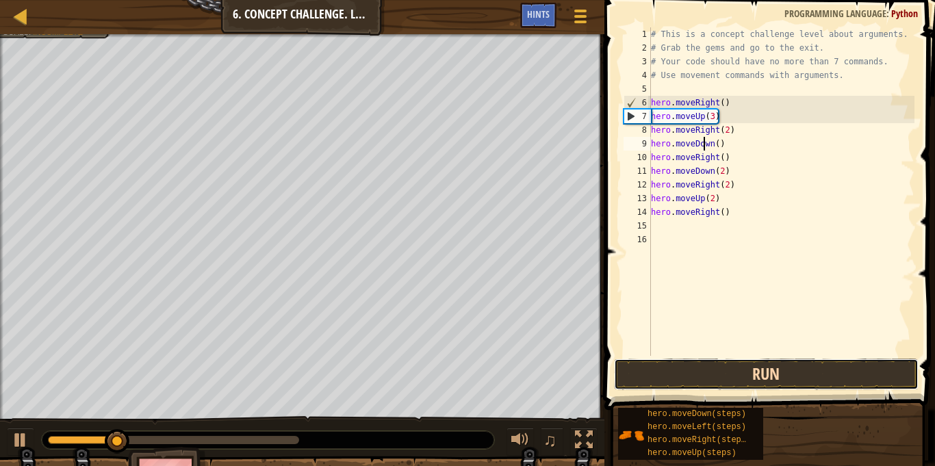
click at [785, 379] on button "Run" at bounding box center [766, 374] width 305 height 31
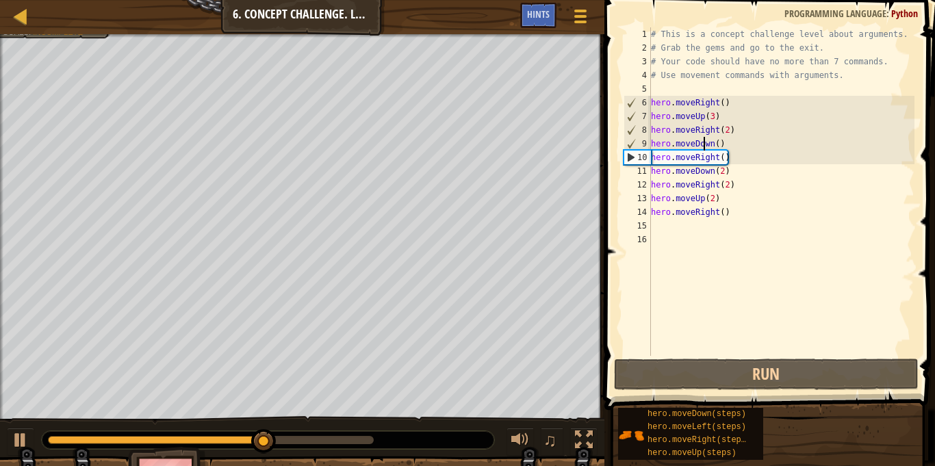
click at [719, 144] on div "# This is a concept challenge level about arguments. # Grab the gems and go to …" at bounding box center [781, 205] width 266 height 356
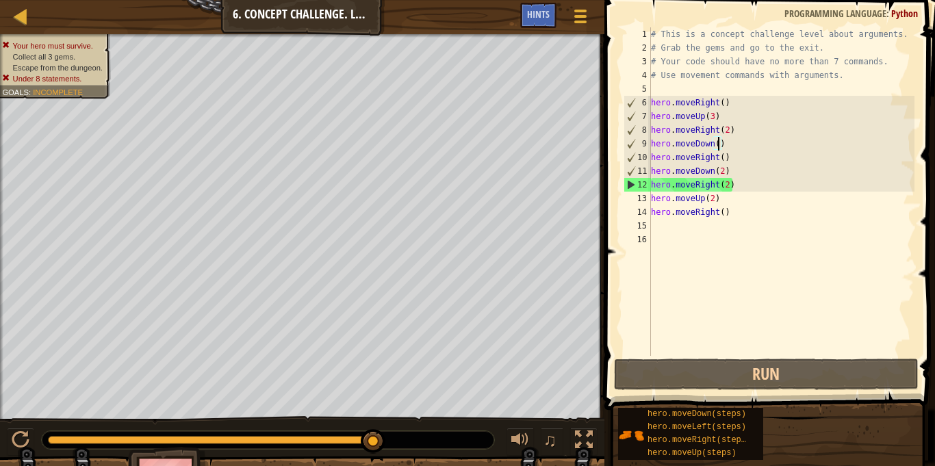
scroll to position [6, 10]
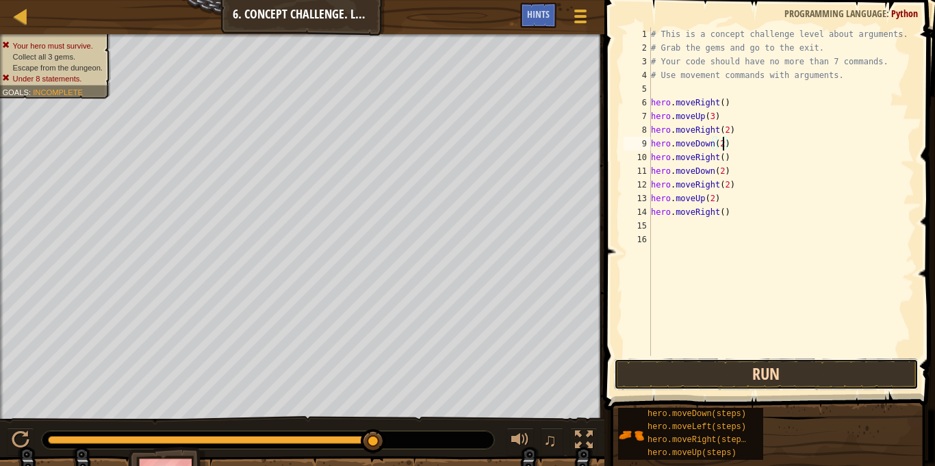
click at [789, 360] on button "Run" at bounding box center [766, 374] width 305 height 31
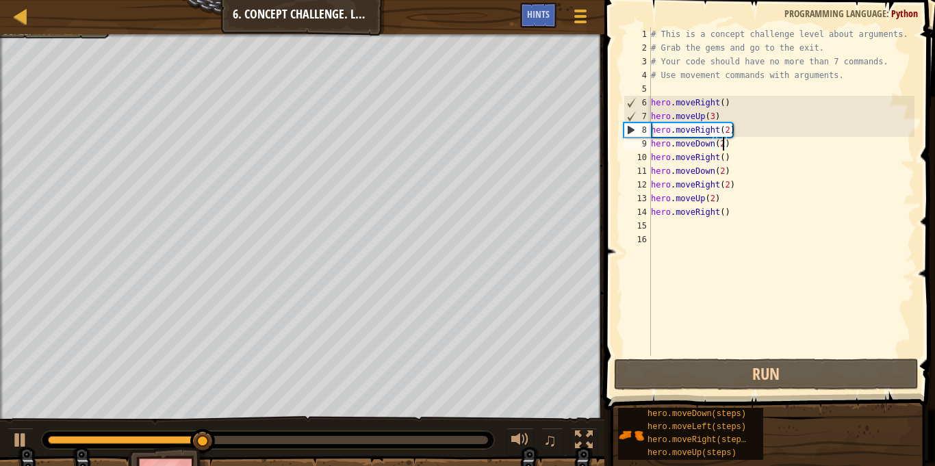
click at [716, 160] on div "# This is a concept challenge level about arguments. # Grab the gems and go to …" at bounding box center [781, 205] width 266 height 356
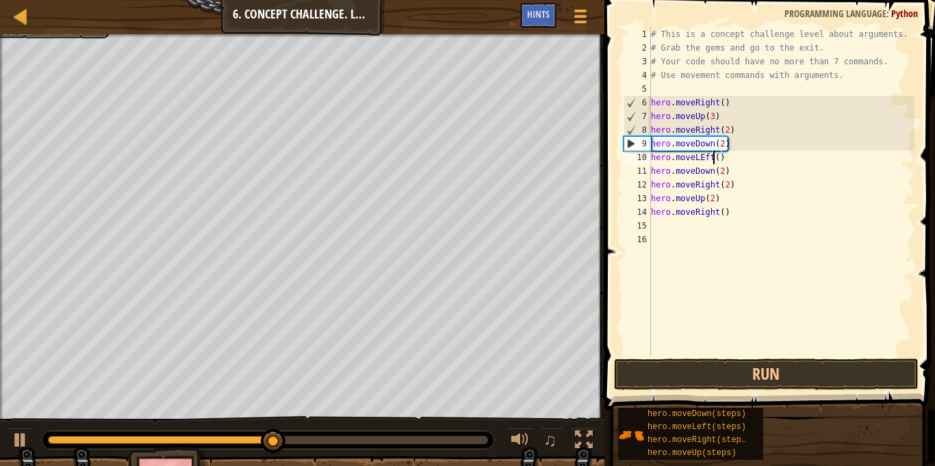
scroll to position [6, 1]
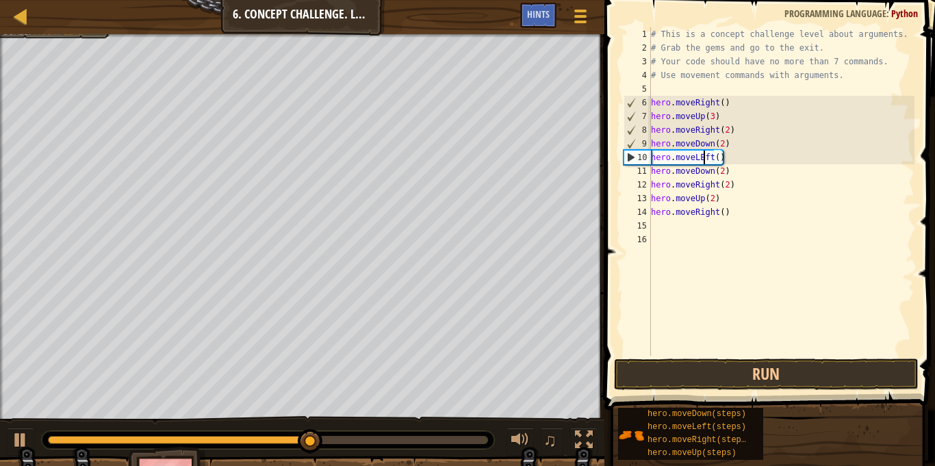
click at [703, 153] on div "# This is a concept challenge level about arguments. # Grab the gems and go to …" at bounding box center [781, 205] width 266 height 356
click at [782, 359] on button "Run" at bounding box center [766, 374] width 305 height 31
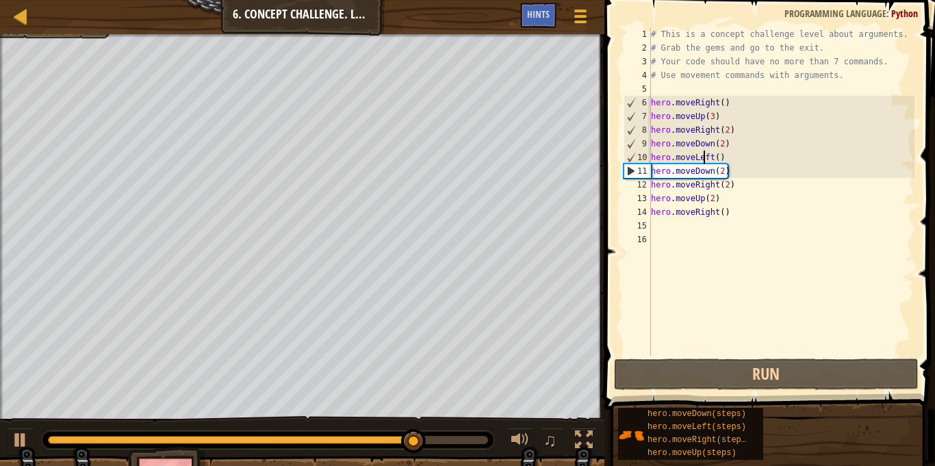
click at [715, 155] on div "# This is a concept challenge level about arguments. # Grab the gems and go to …" at bounding box center [781, 205] width 266 height 356
click at [729, 157] on div "# This is a concept challenge level about arguments. # Grab the gems and go to …" at bounding box center [781, 205] width 266 height 356
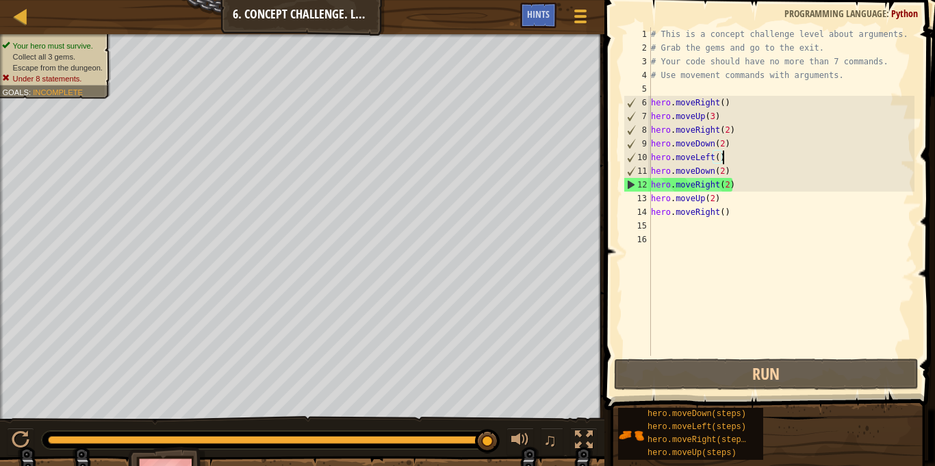
click at [732, 213] on div "# This is a concept challenge level about arguments. # Grab the gems and go to …" at bounding box center [781, 205] width 266 height 356
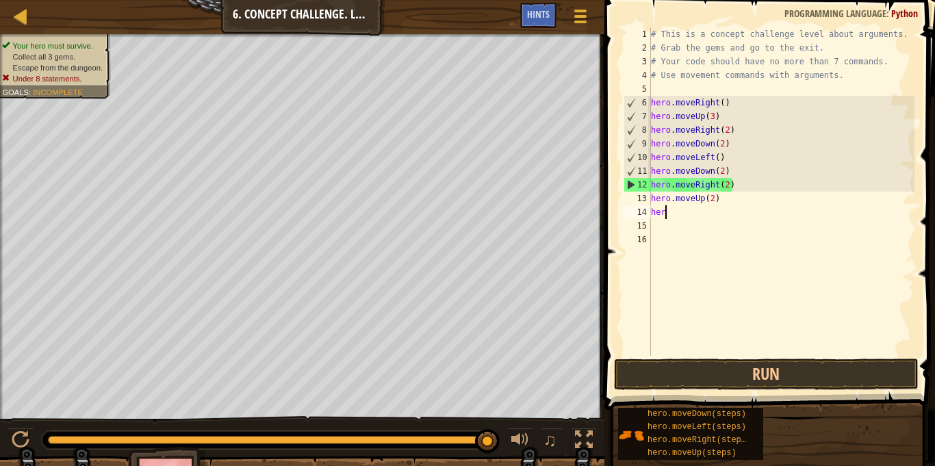
scroll to position [6, 1]
type textarea "h"
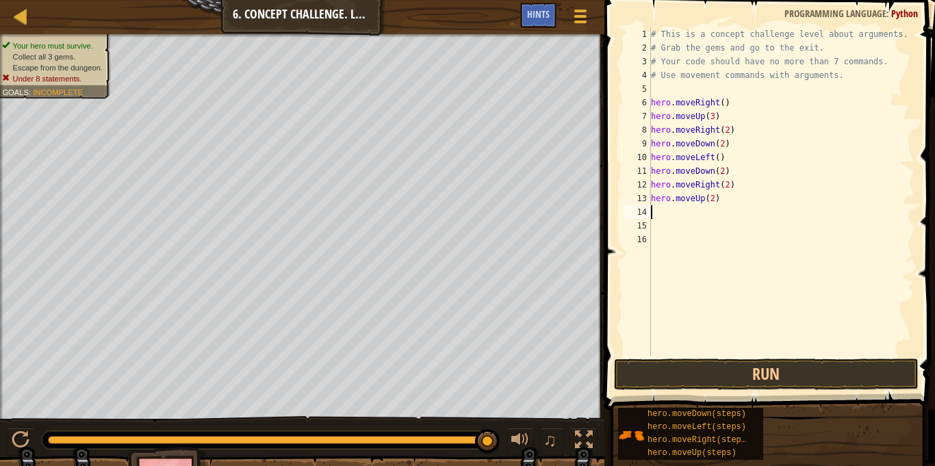
click at [752, 201] on div "# This is a concept challenge level about arguments. # Grab the gems and go to …" at bounding box center [781, 205] width 266 height 356
type textarea "h"
click at [737, 177] on div "# This is a concept challenge level about arguments. # Grab the gems and go to …" at bounding box center [781, 205] width 266 height 356
click at [737, 188] on div "# This is a concept challenge level about arguments. # Grab the gems and go to …" at bounding box center [781, 205] width 266 height 356
type textarea "h"
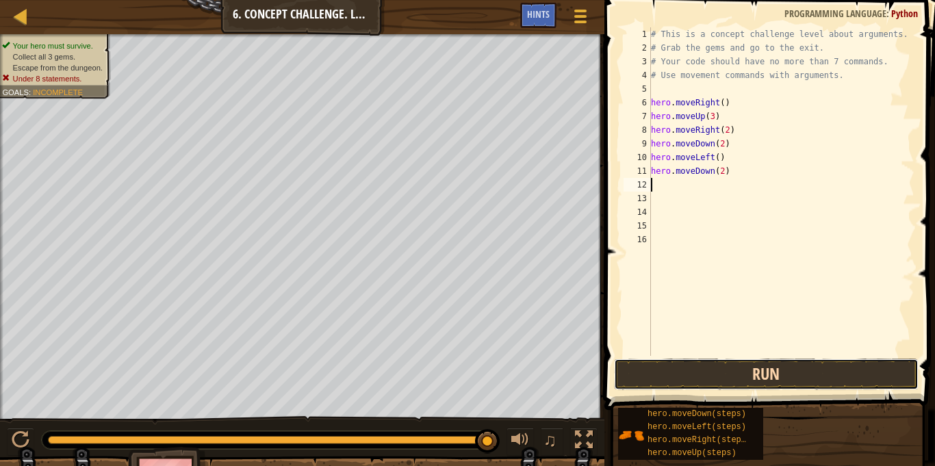
click at [757, 382] on button "Run" at bounding box center [766, 374] width 305 height 31
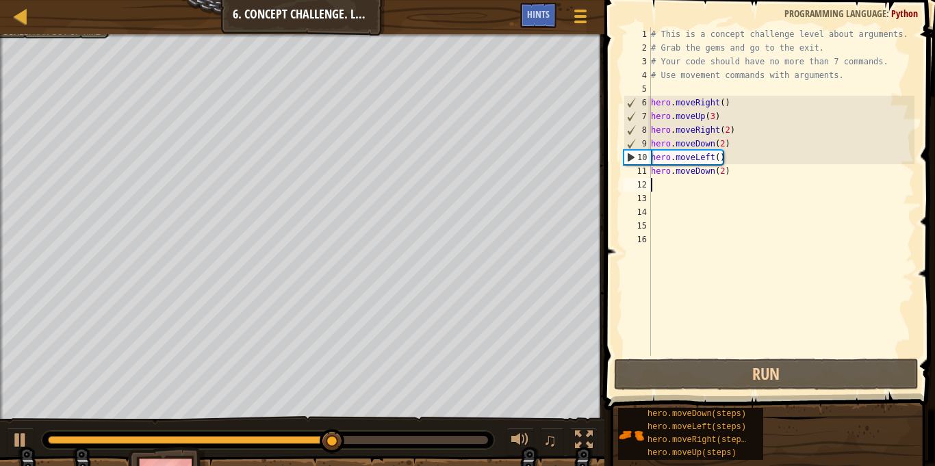
click at [726, 142] on div "# This is a concept challenge level about arguments. # Grab the gems and go to …" at bounding box center [781, 205] width 266 height 356
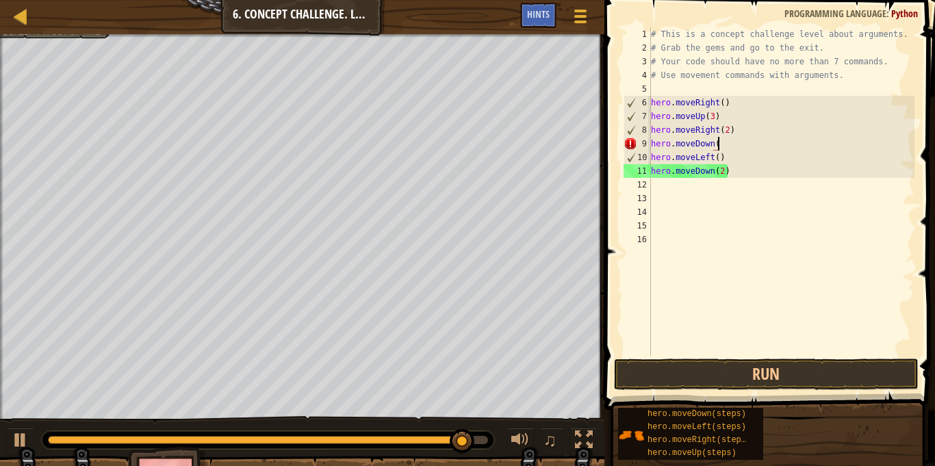
scroll to position [6, 10]
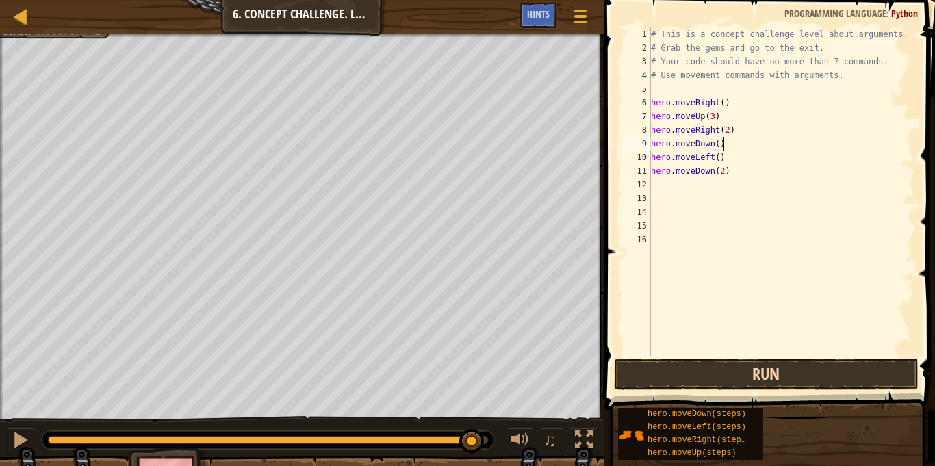
type textarea "hero.moveDown()"
click at [767, 378] on button "Run" at bounding box center [766, 374] width 305 height 31
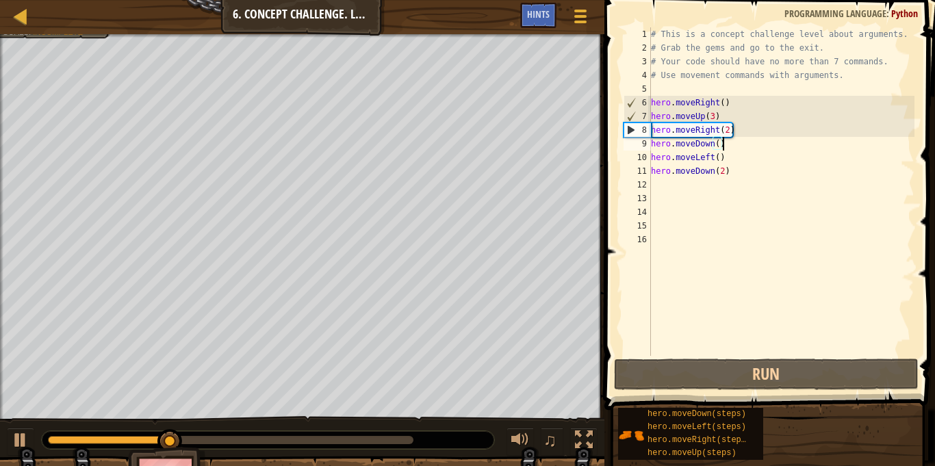
click at [722, 186] on div "# This is a concept challenge level about arguments. # Grab the gems and go to …" at bounding box center [781, 205] width 266 height 356
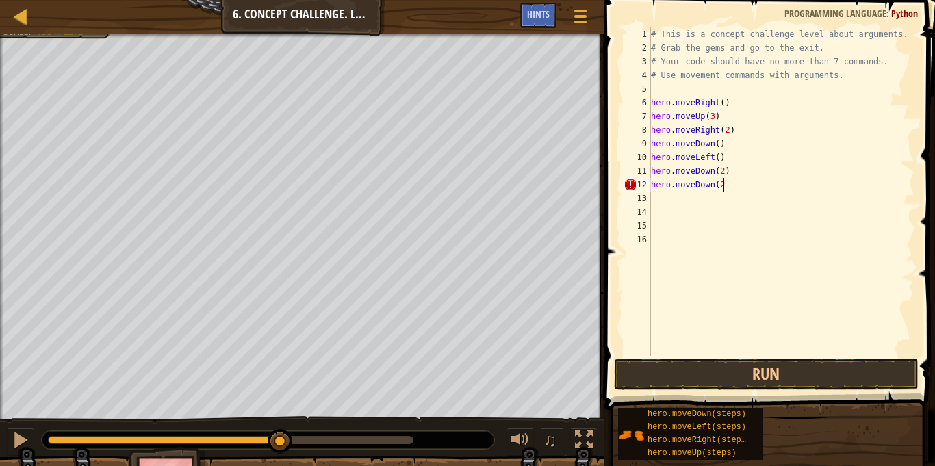
type textarea "hero.moveDown(2)"
type textarea "hero.moveRight(2)"
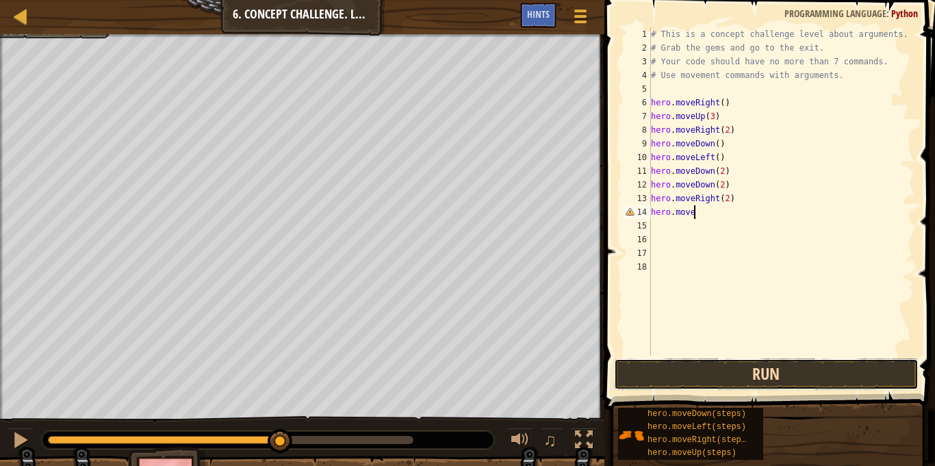
click at [765, 361] on button "Run" at bounding box center [766, 374] width 305 height 31
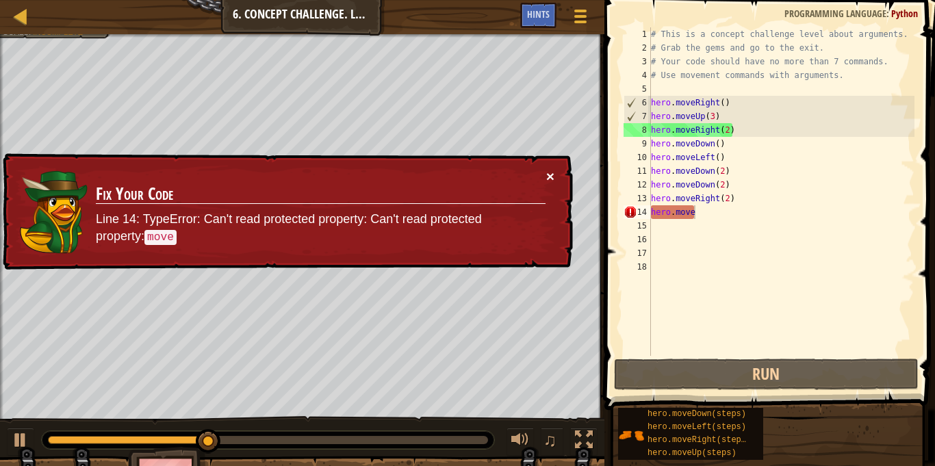
click at [549, 172] on button "×" at bounding box center [550, 176] width 8 height 14
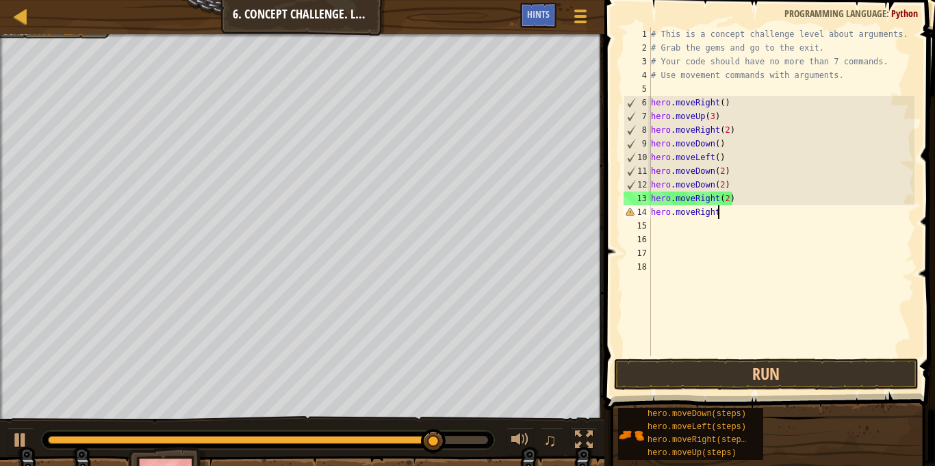
scroll to position [6, 9]
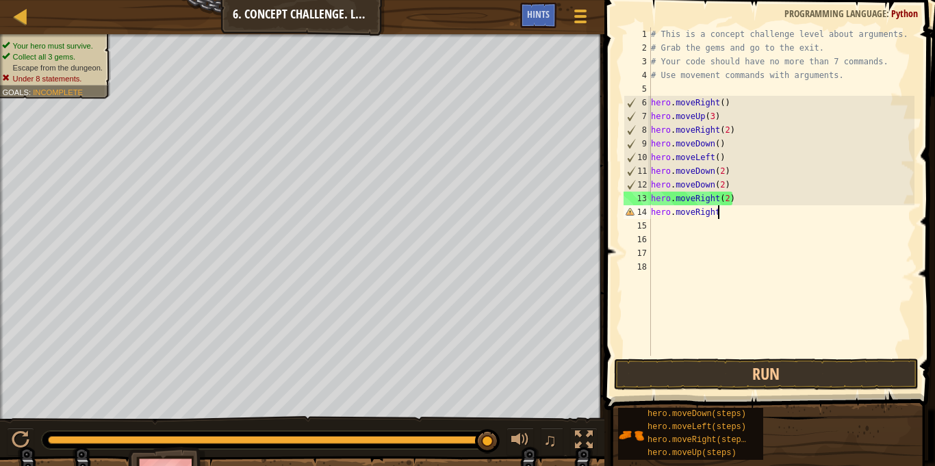
type textarea "hero.moveRight()"
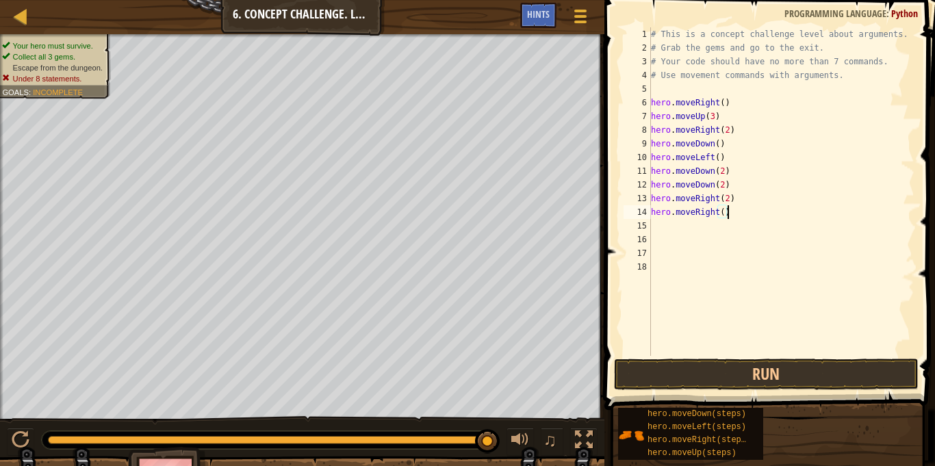
scroll to position [6, 0]
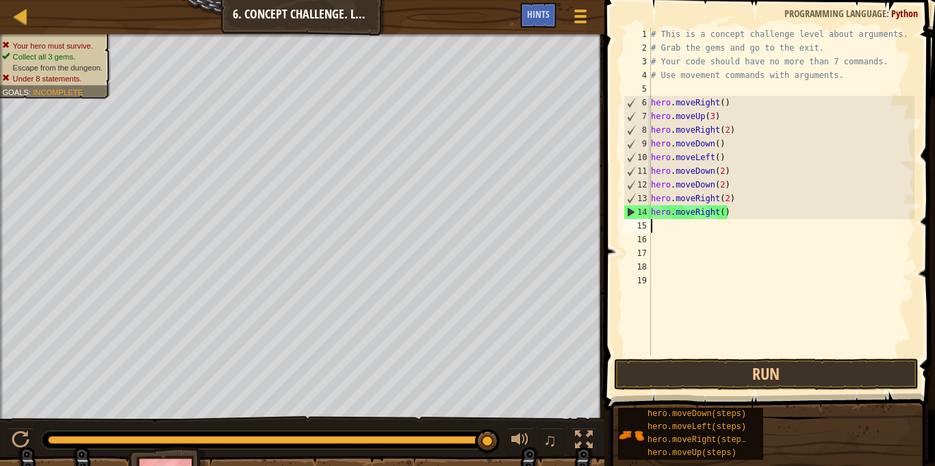
click at [727, 212] on div "# This is a concept challenge level about arguments. # Grab the gems and go to …" at bounding box center [781, 205] width 266 height 356
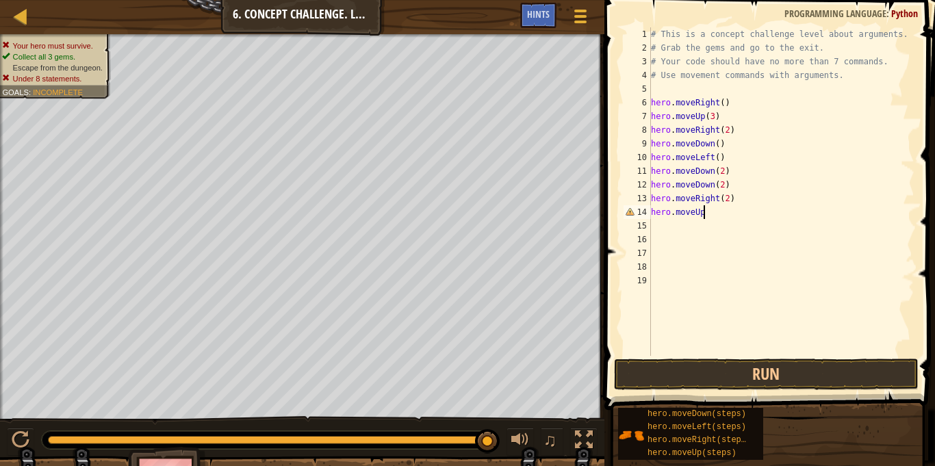
scroll to position [6, 7]
type textarea "hero.moveUp(2)"
click at [810, 362] on button "Run" at bounding box center [766, 374] width 305 height 31
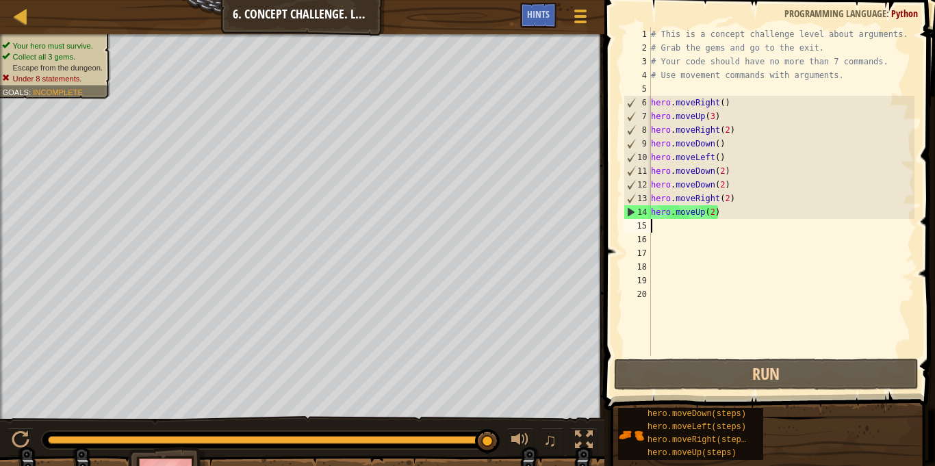
click at [730, 183] on div "# This is a concept challenge level about arguments. # Grab the gems and go to …" at bounding box center [781, 205] width 266 height 356
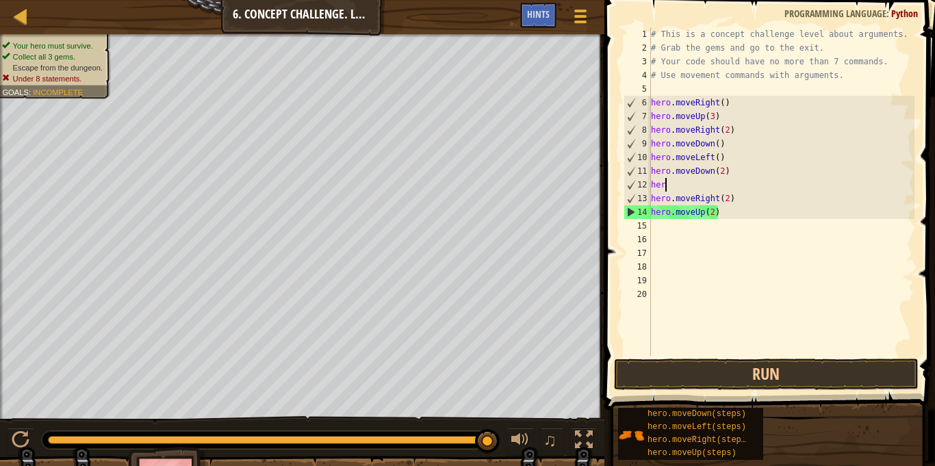
type textarea "h"
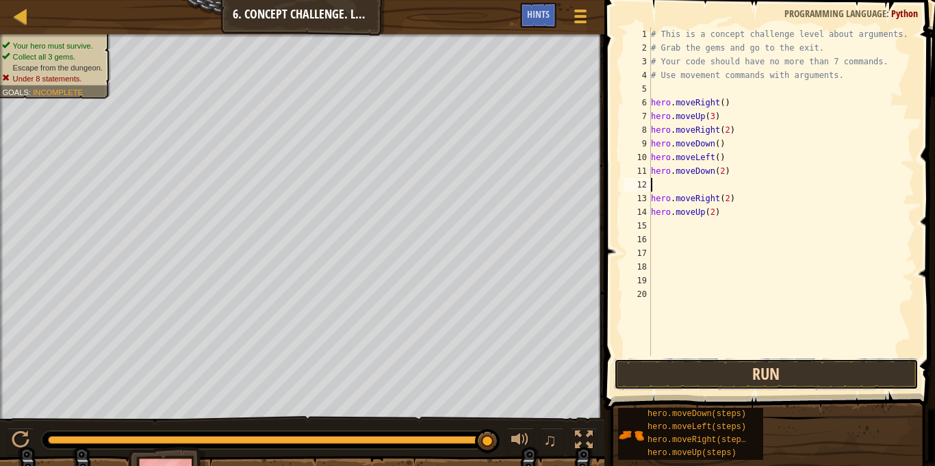
click at [766, 379] on button "Run" at bounding box center [766, 374] width 305 height 31
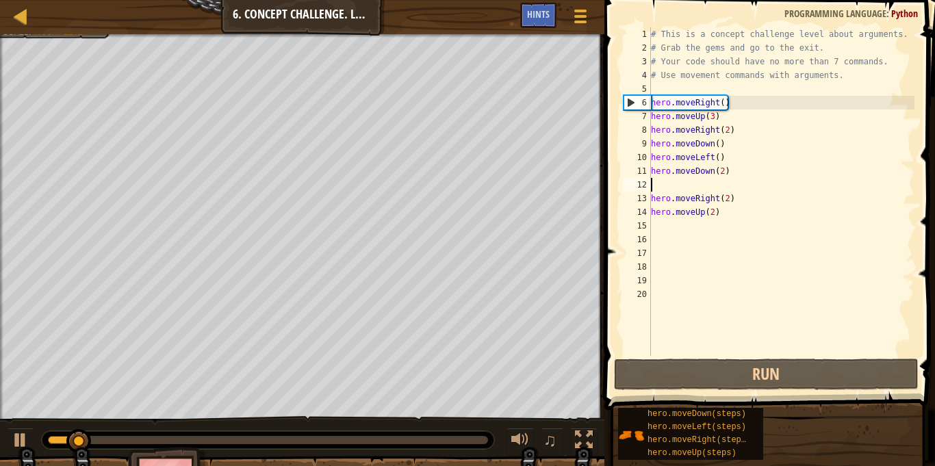
click at [685, 222] on div "# This is a concept challenge level about arguments. # Grab the gems and go to …" at bounding box center [781, 205] width 266 height 356
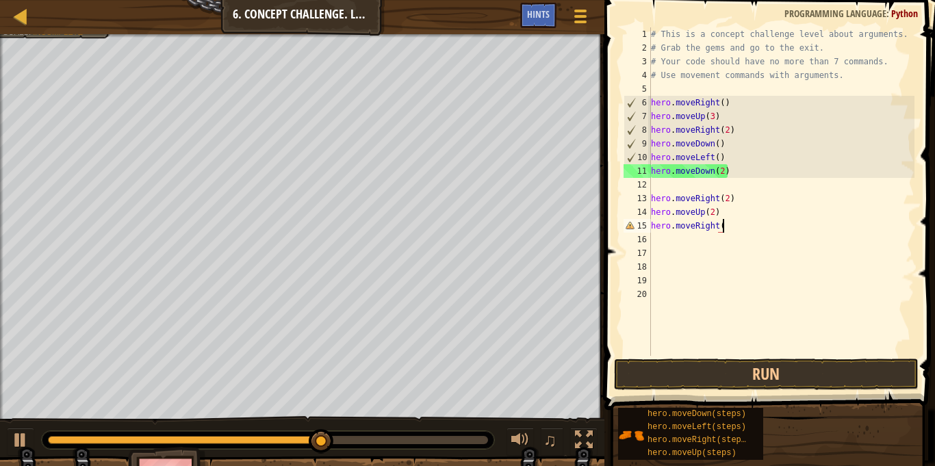
scroll to position [6, 10]
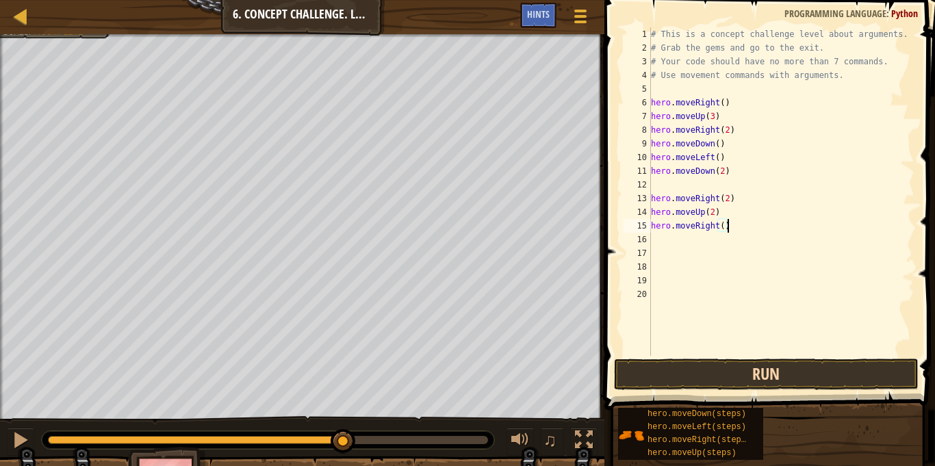
type textarea "hero.moveRight()"
click at [770, 378] on button "Run" at bounding box center [766, 374] width 305 height 31
